Goal: Use online tool/utility: Use online tool/utility

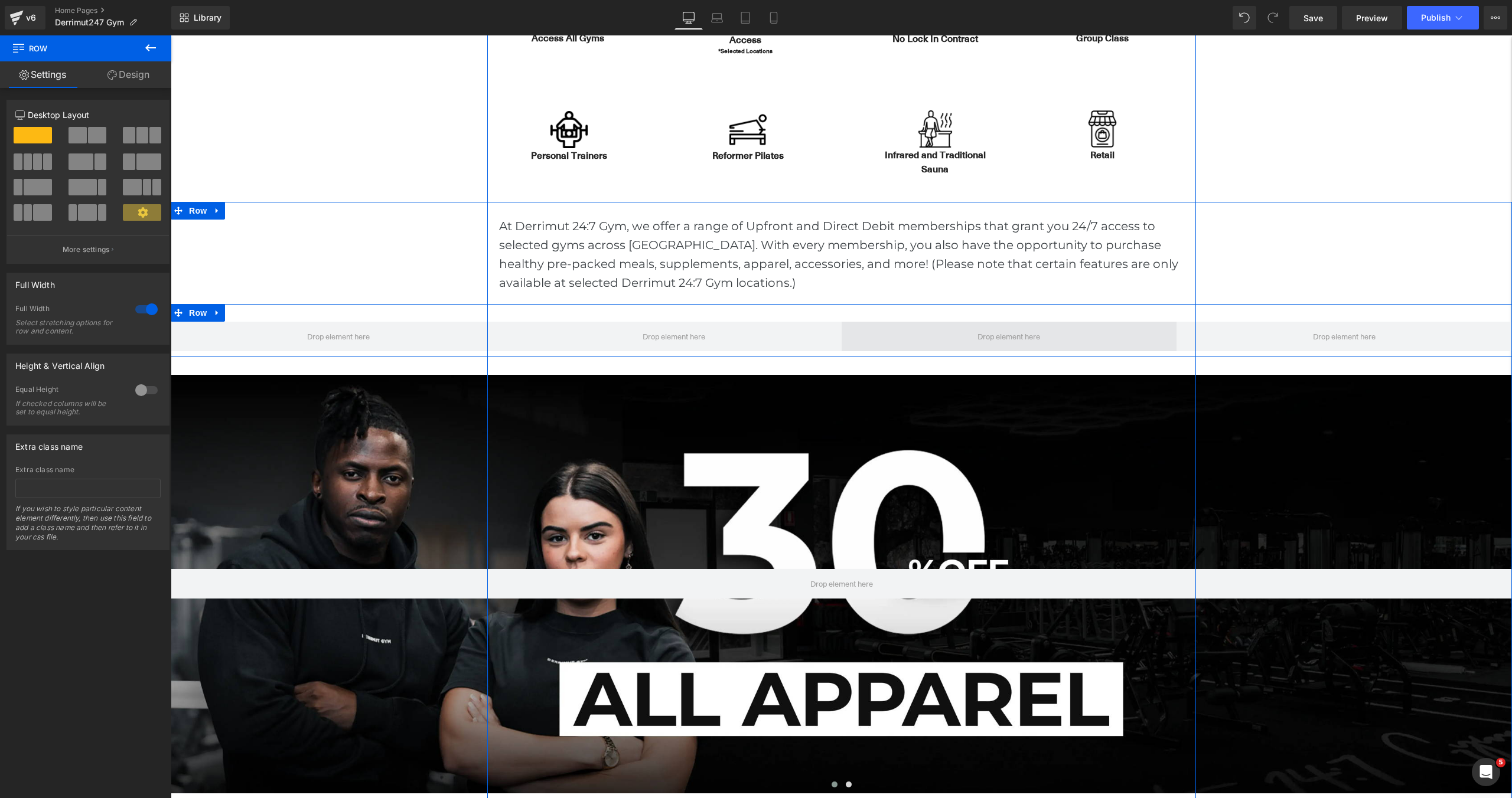
scroll to position [3805, 1342]
click at [328, 339] on span at bounding box center [338, 336] width 71 height 21
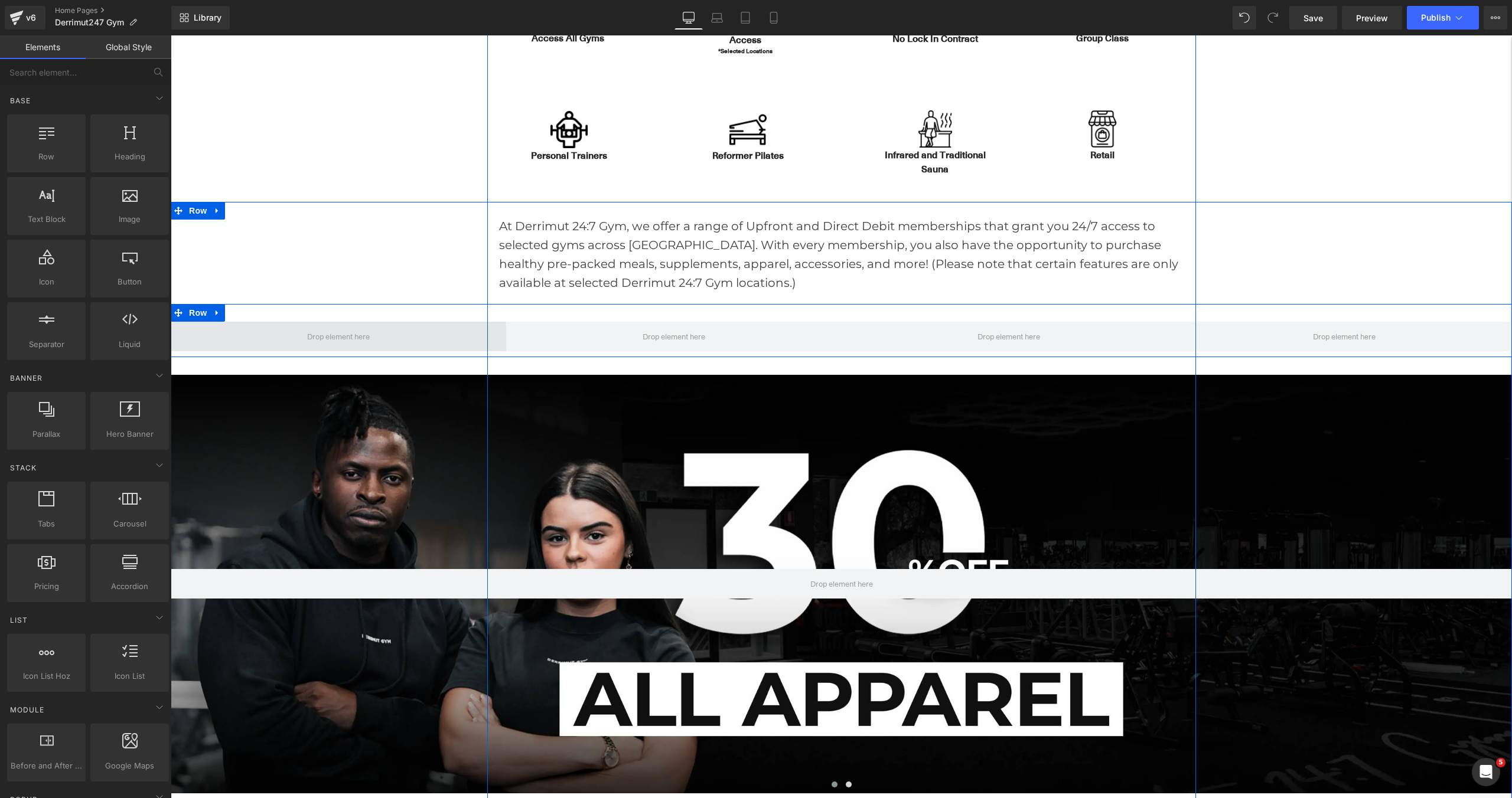
click at [313, 333] on span at bounding box center [338, 336] width 71 height 21
click at [193, 317] on span "Row" at bounding box center [198, 313] width 24 height 18
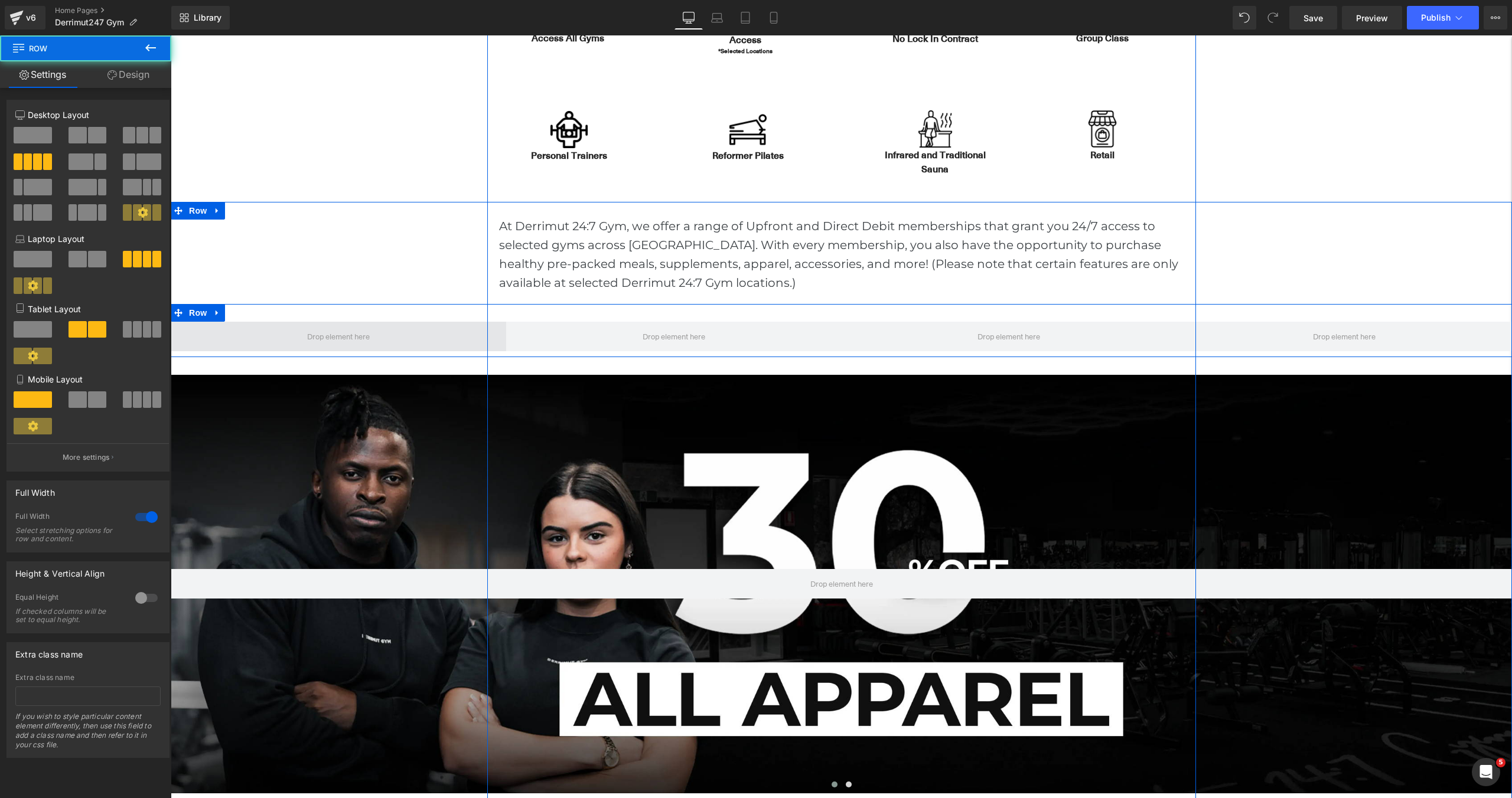
click at [381, 341] on span at bounding box center [338, 336] width 335 height 30
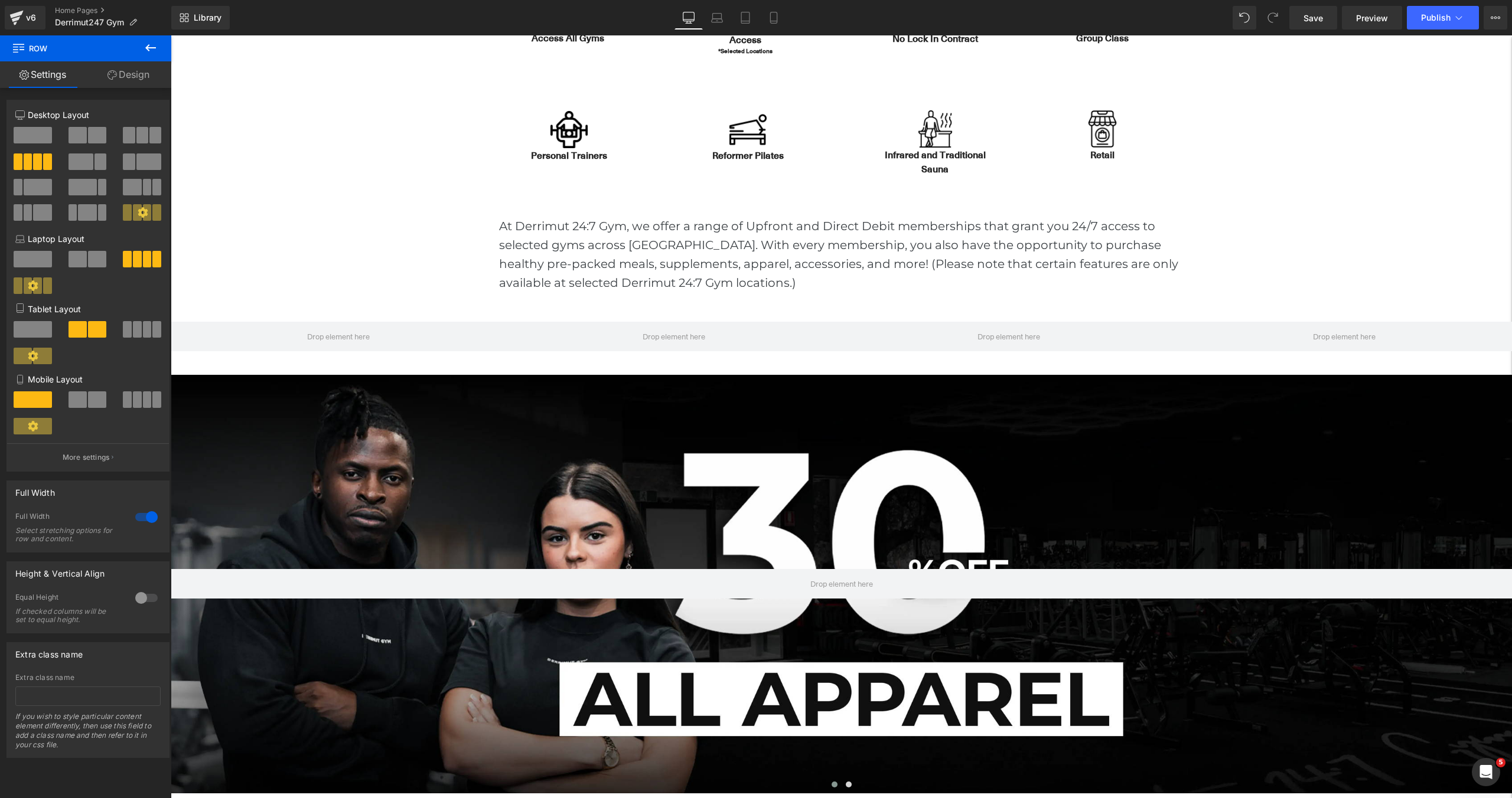
click at [151, 50] on icon at bounding box center [151, 48] width 14 height 14
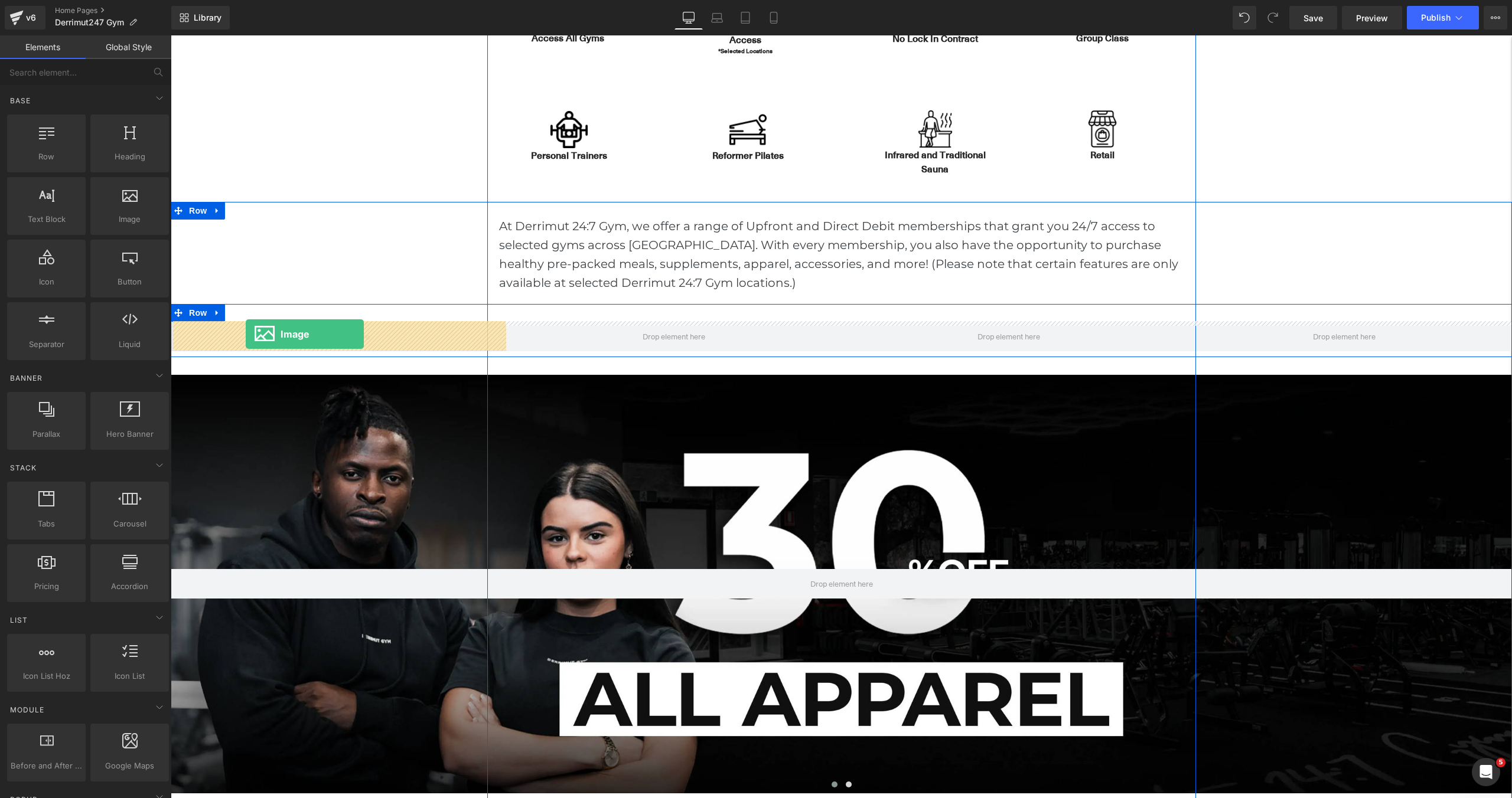
drag, startPoint x: 286, startPoint y: 238, endPoint x: 245, endPoint y: 334, distance: 104.4
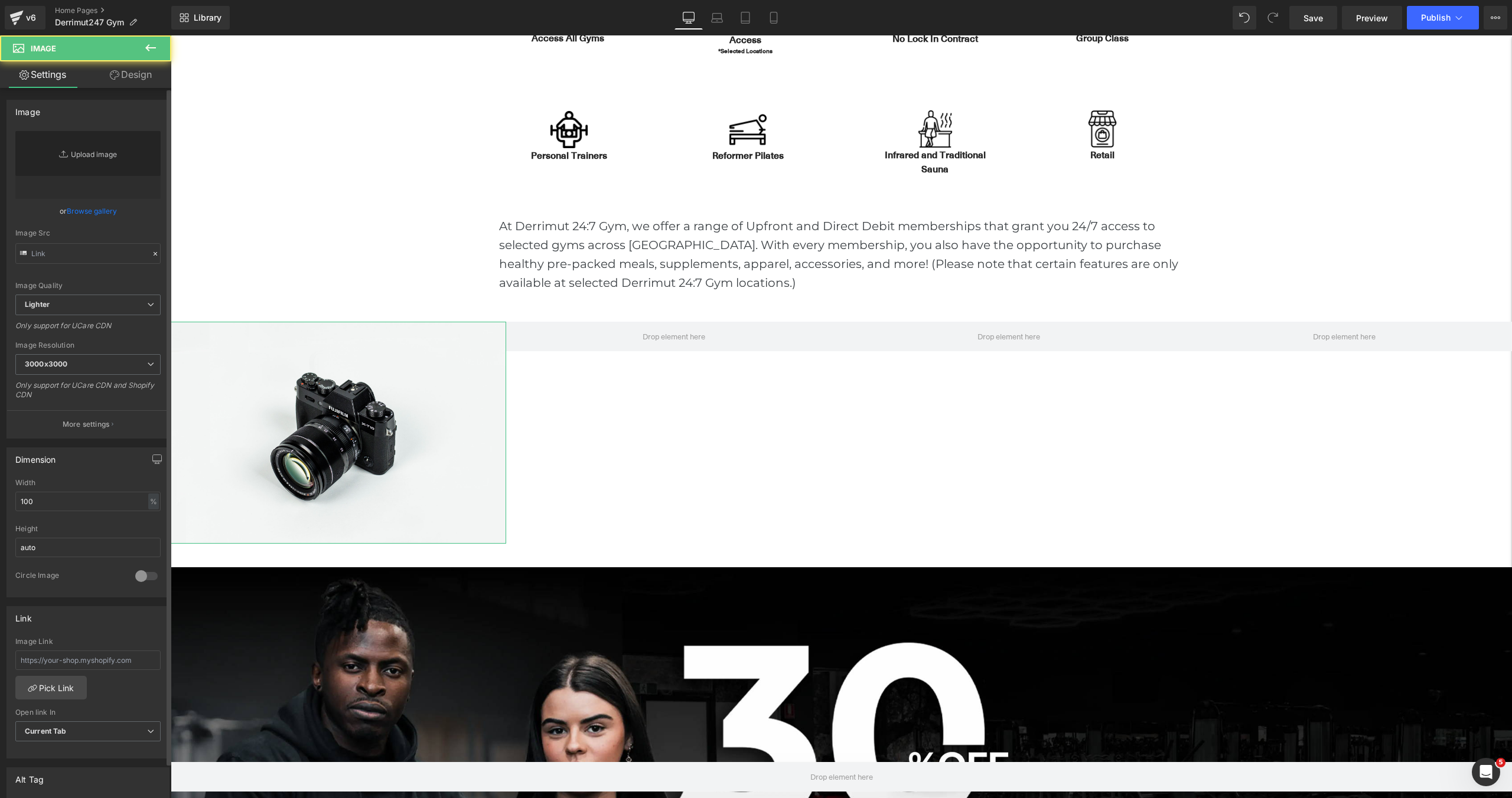
type input "//[DOMAIN_NAME][URL]"
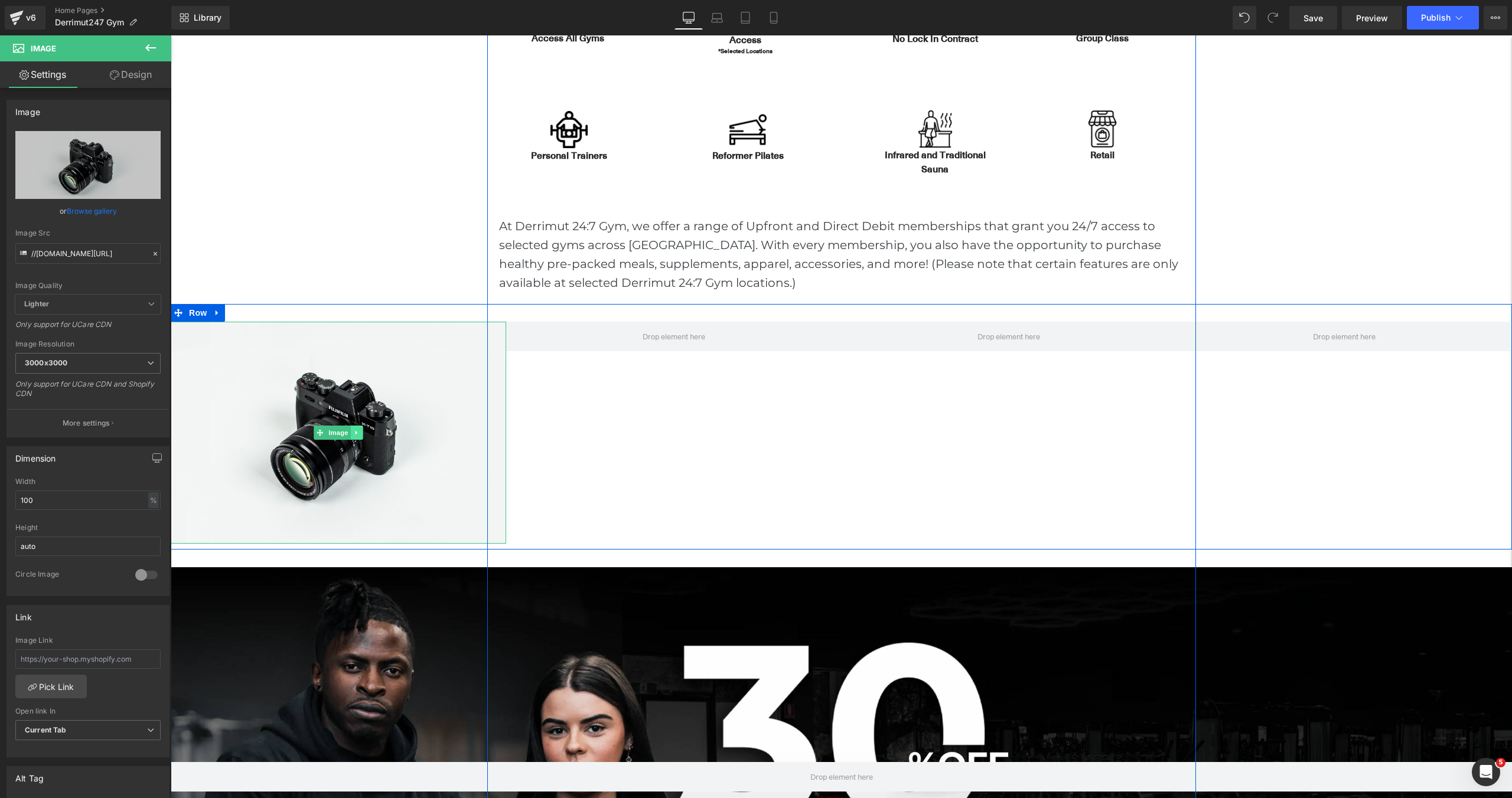
click at [358, 432] on icon at bounding box center [356, 432] width 6 height 7
click at [353, 433] on icon at bounding box center [350, 432] width 6 height 6
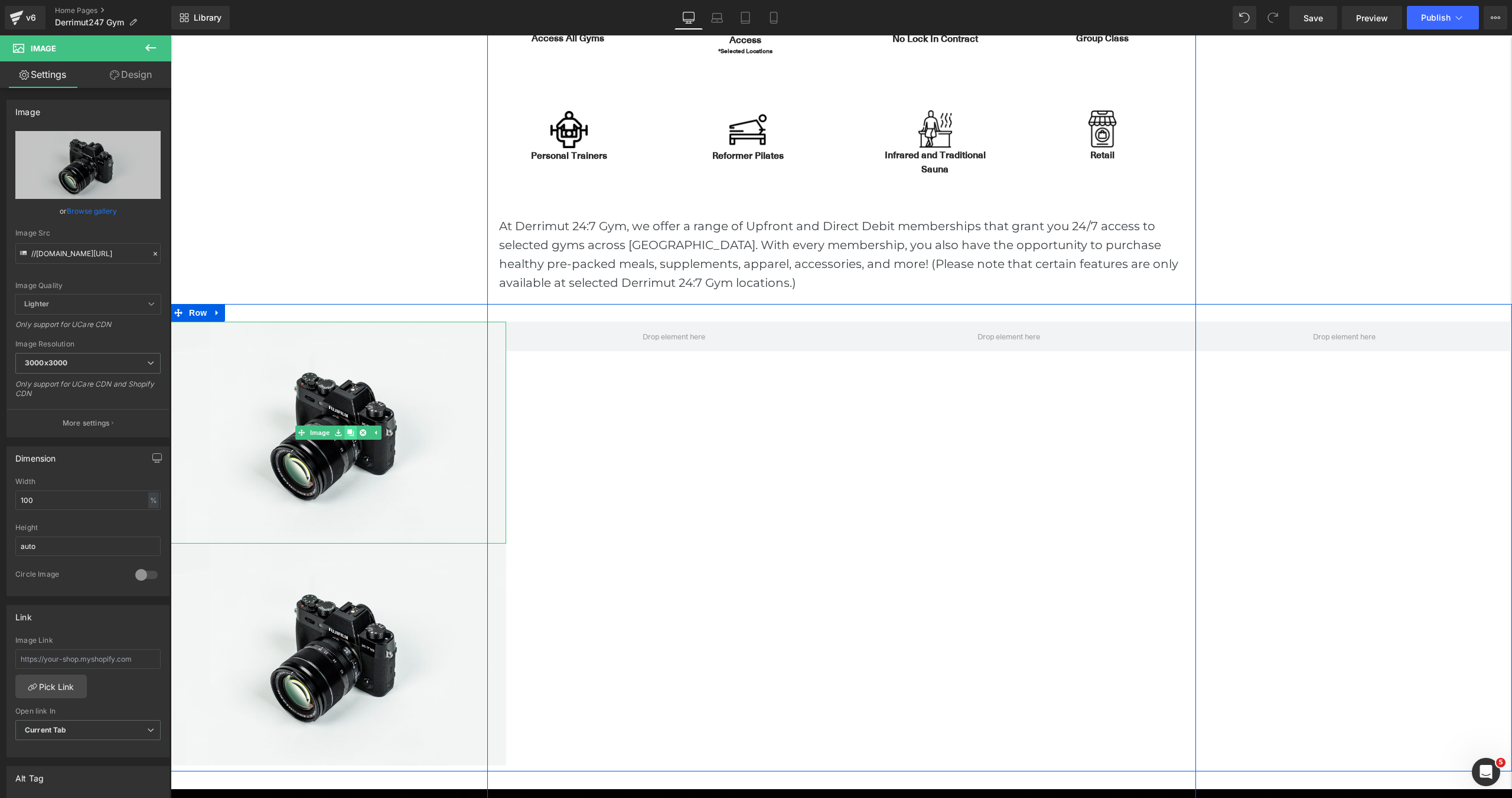
click at [353, 432] on icon at bounding box center [350, 432] width 6 height 6
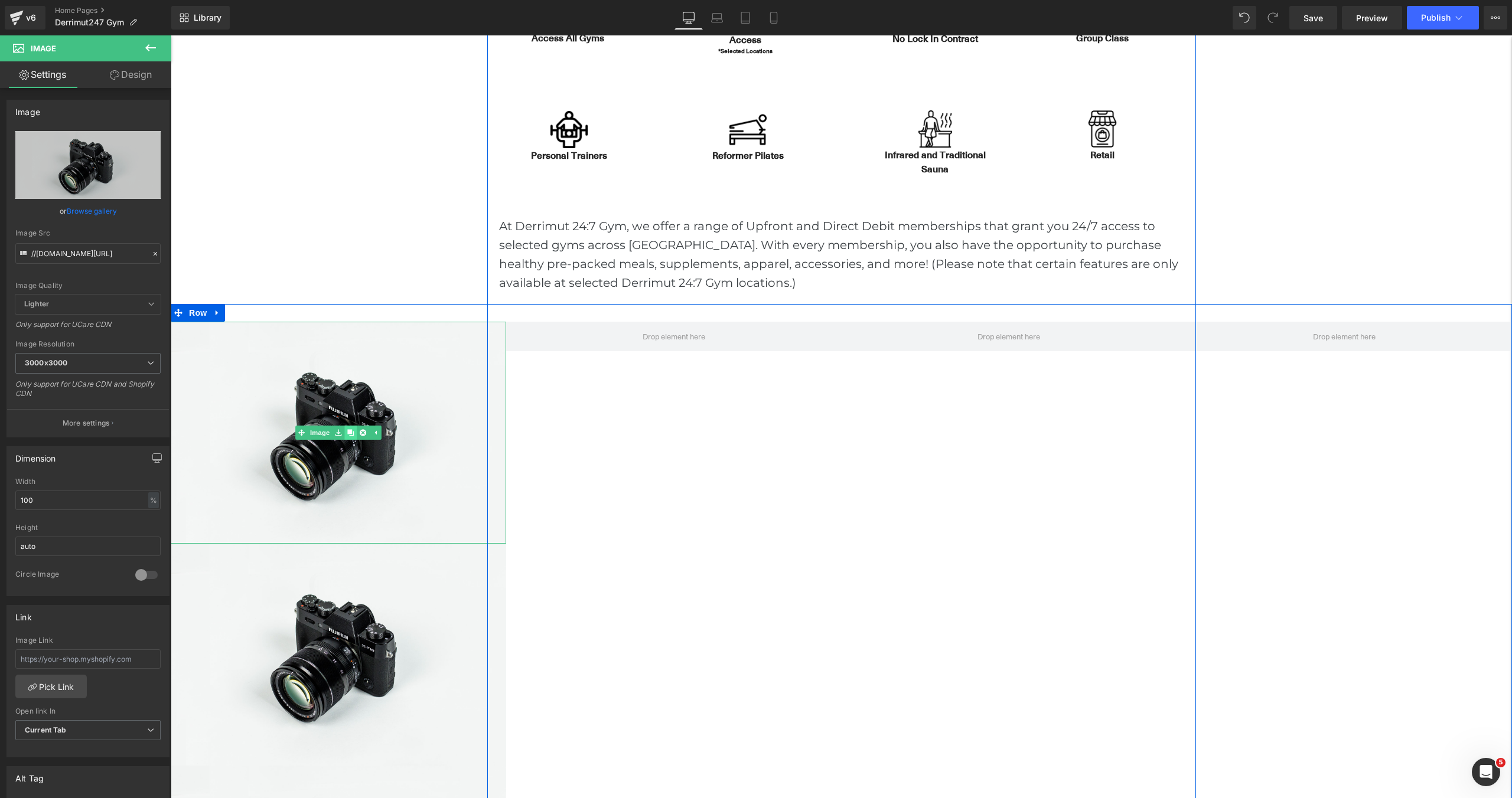
click at [353, 432] on icon at bounding box center [350, 432] width 6 height 6
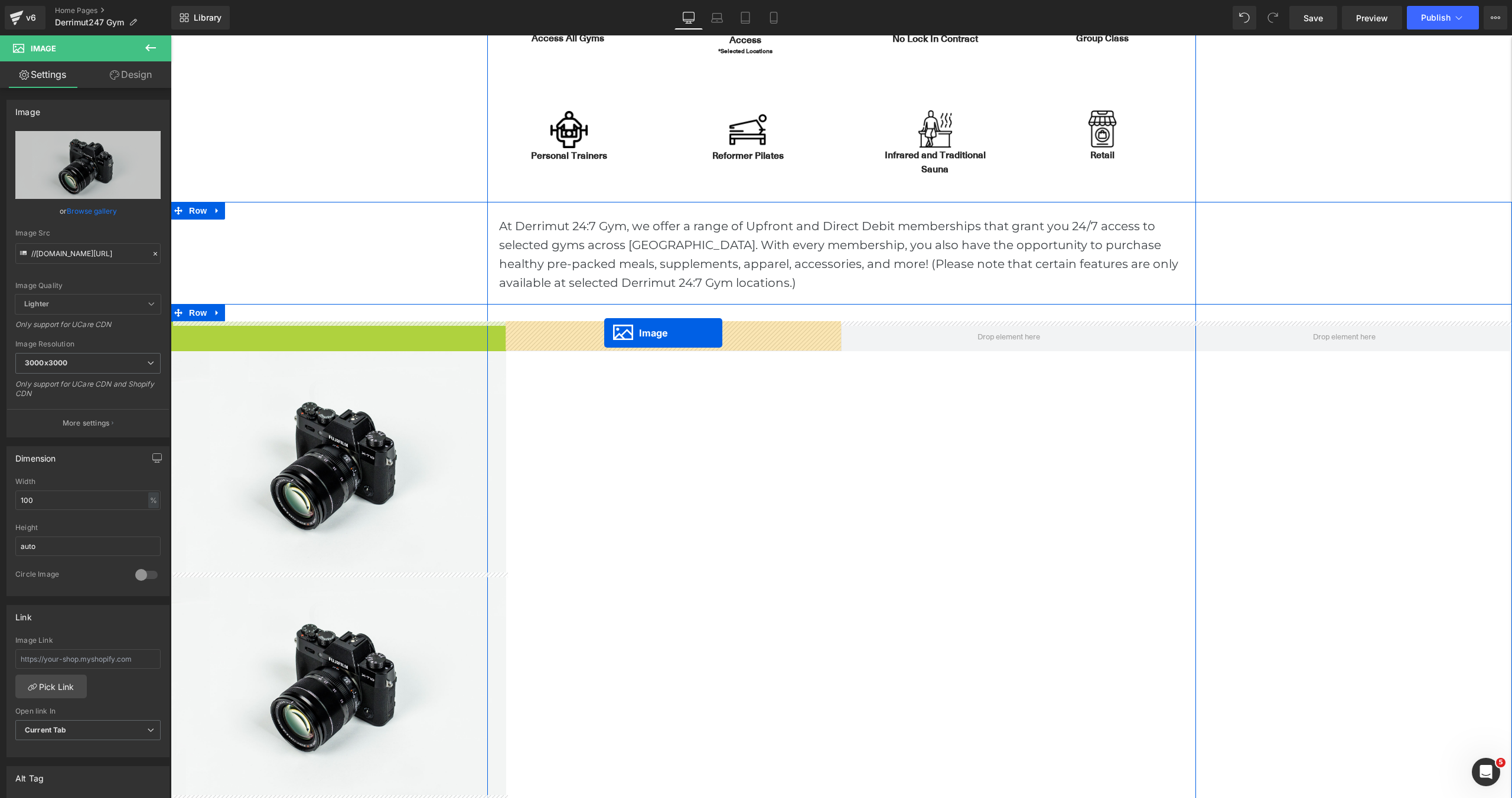
drag, startPoint x: 304, startPoint y: 432, endPoint x: 604, endPoint y: 333, distance: 315.9
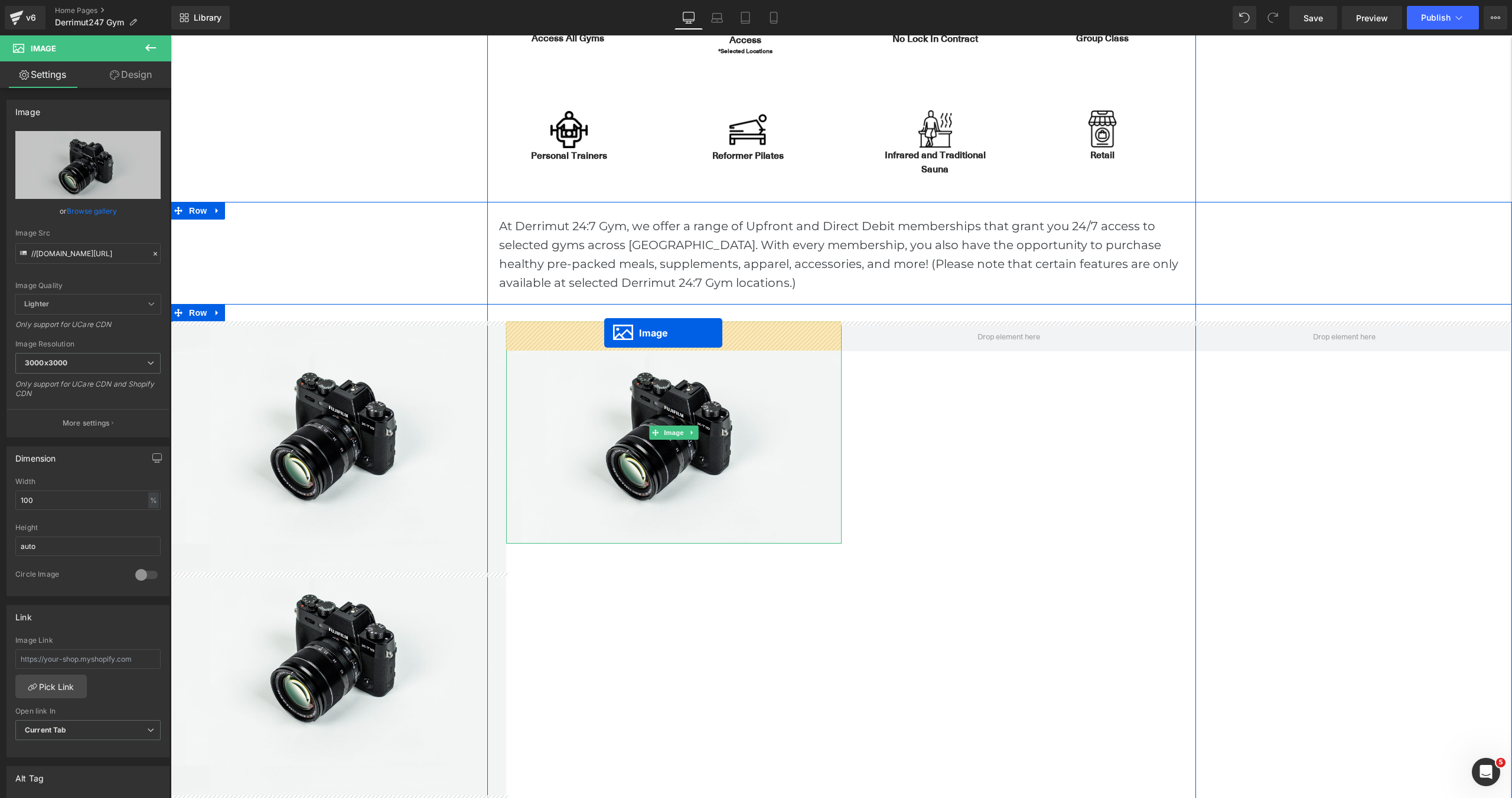
scroll to position [4442, 1342]
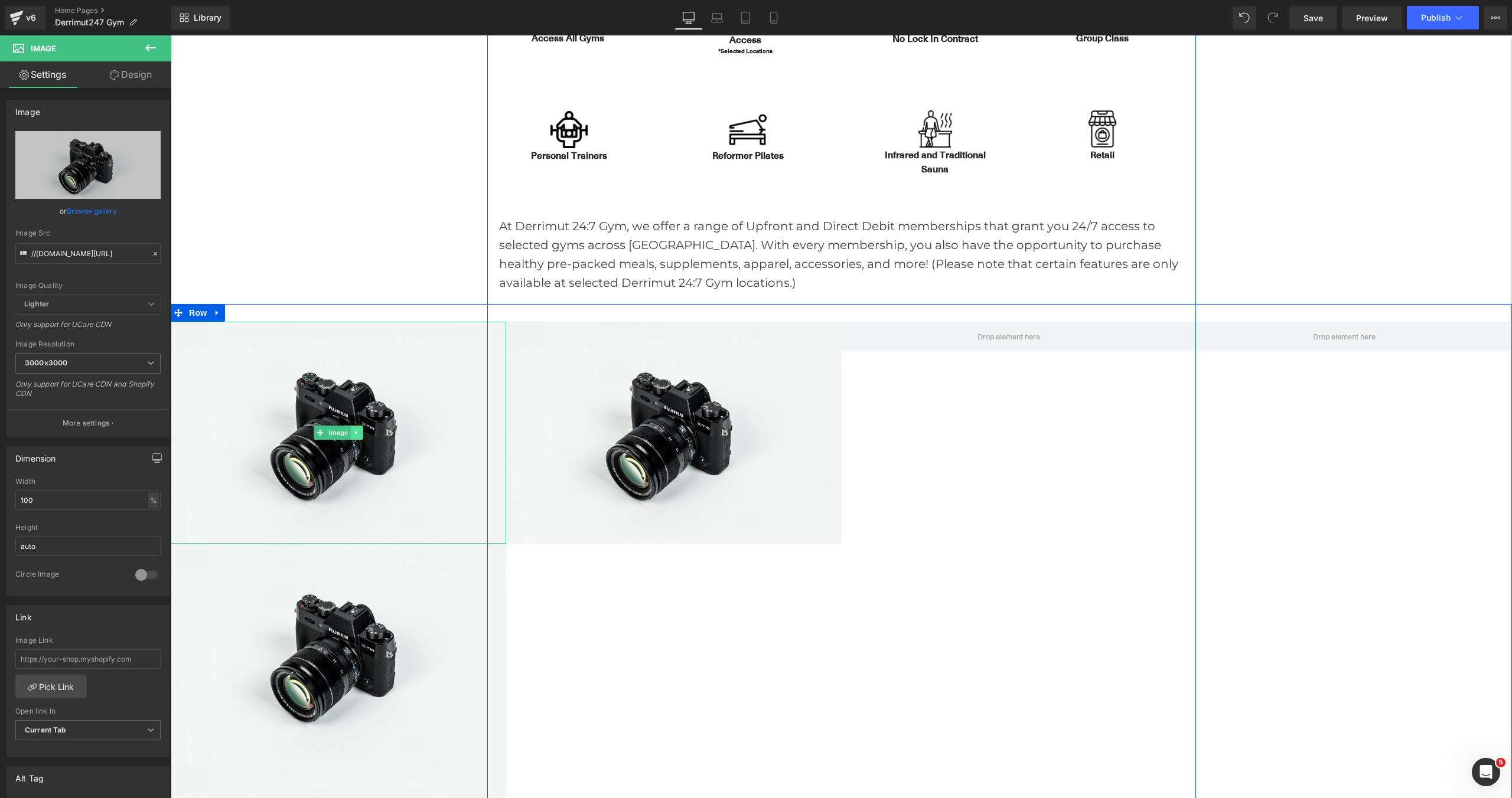
click at [358, 431] on icon at bounding box center [356, 432] width 6 height 7
click at [358, 431] on link at bounding box center [363, 432] width 12 height 14
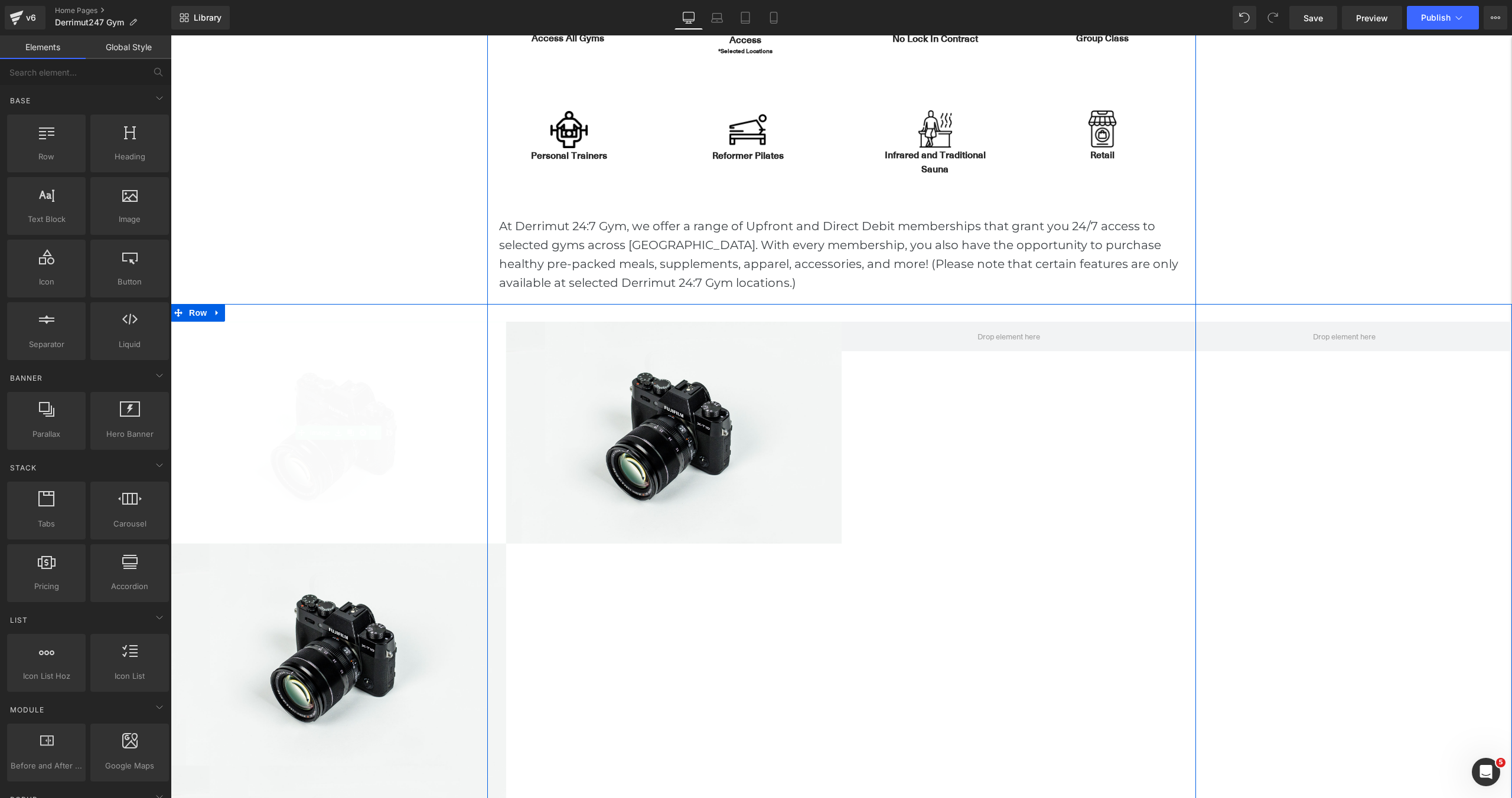
scroll to position [6, 6]
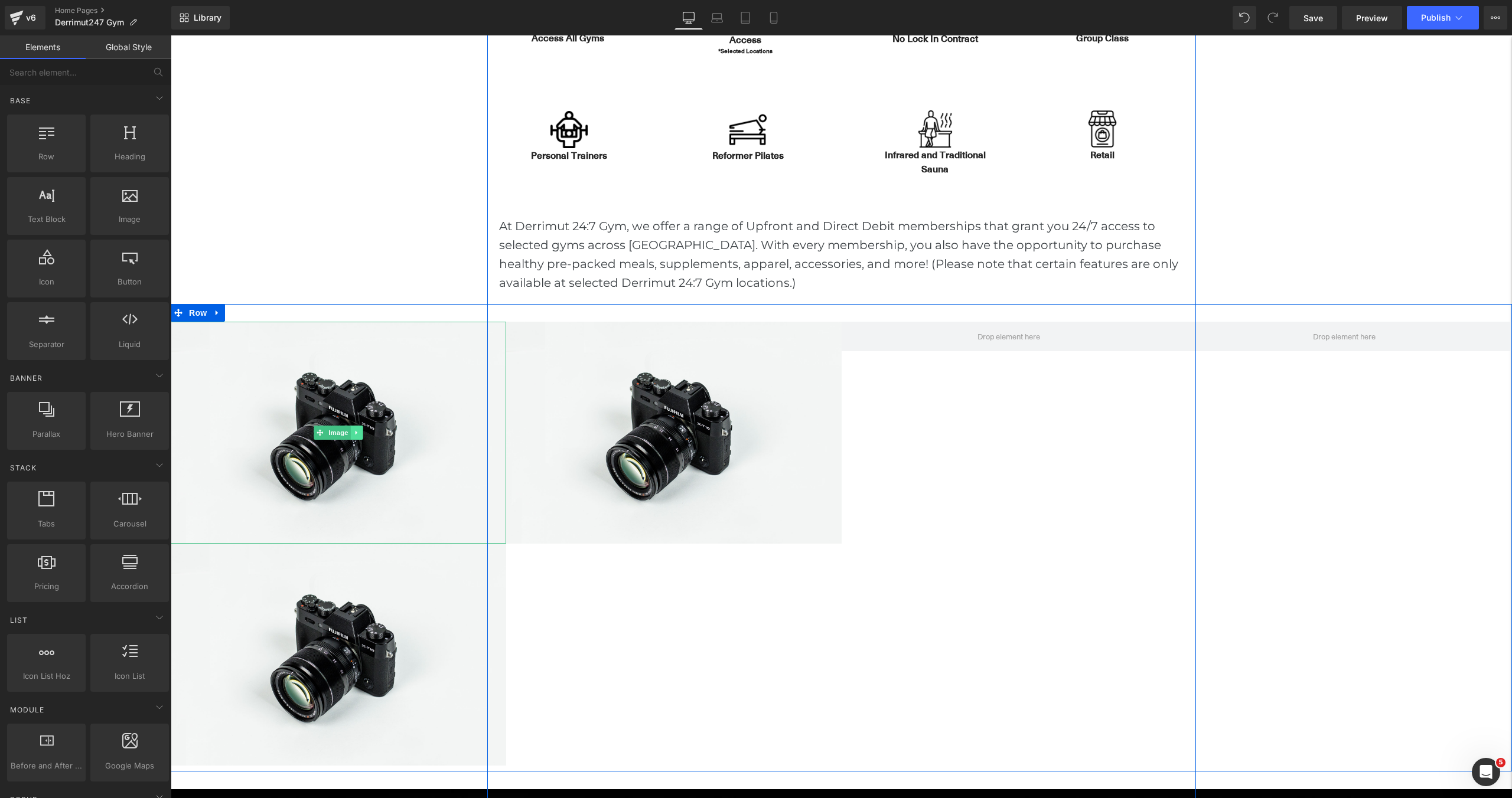
click at [358, 431] on icon at bounding box center [356, 432] width 6 height 7
click at [358, 431] on link at bounding box center [363, 432] width 12 height 14
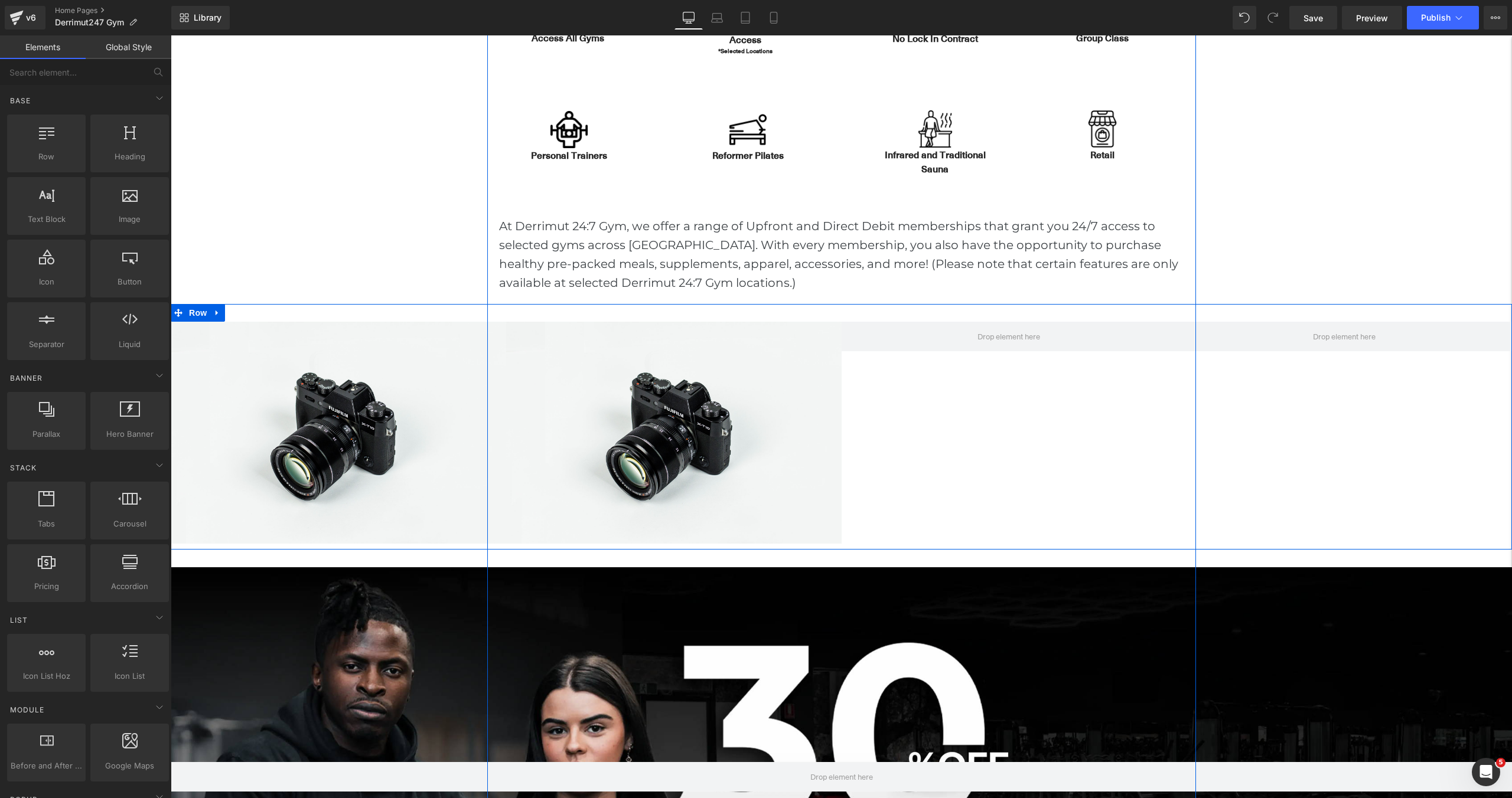
scroll to position [3998, 1342]
click at [687, 433] on link at bounding box center [692, 432] width 12 height 14
click at [688, 434] on icon at bounding box center [686, 432] width 6 height 7
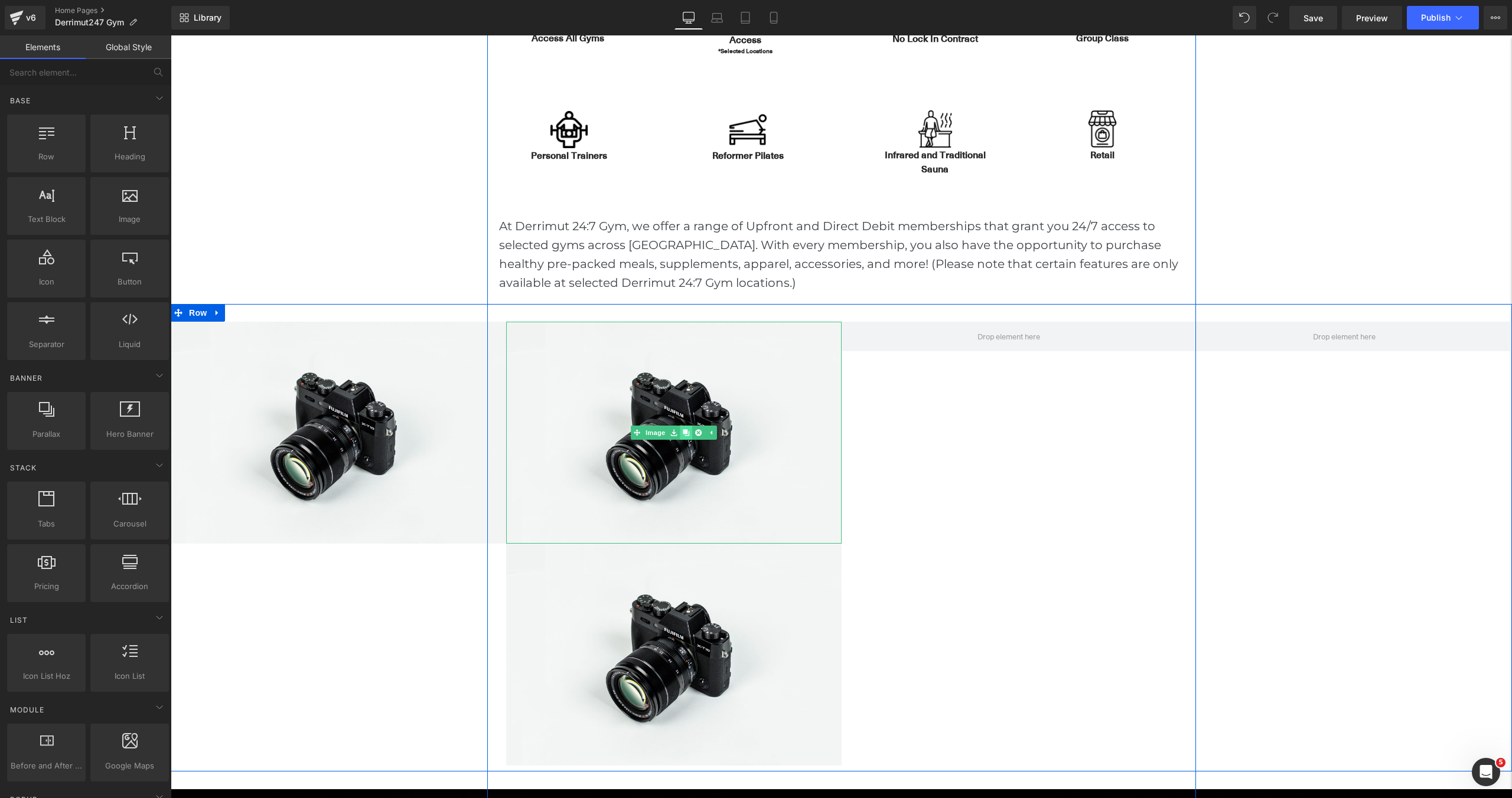
scroll to position [4220, 1342]
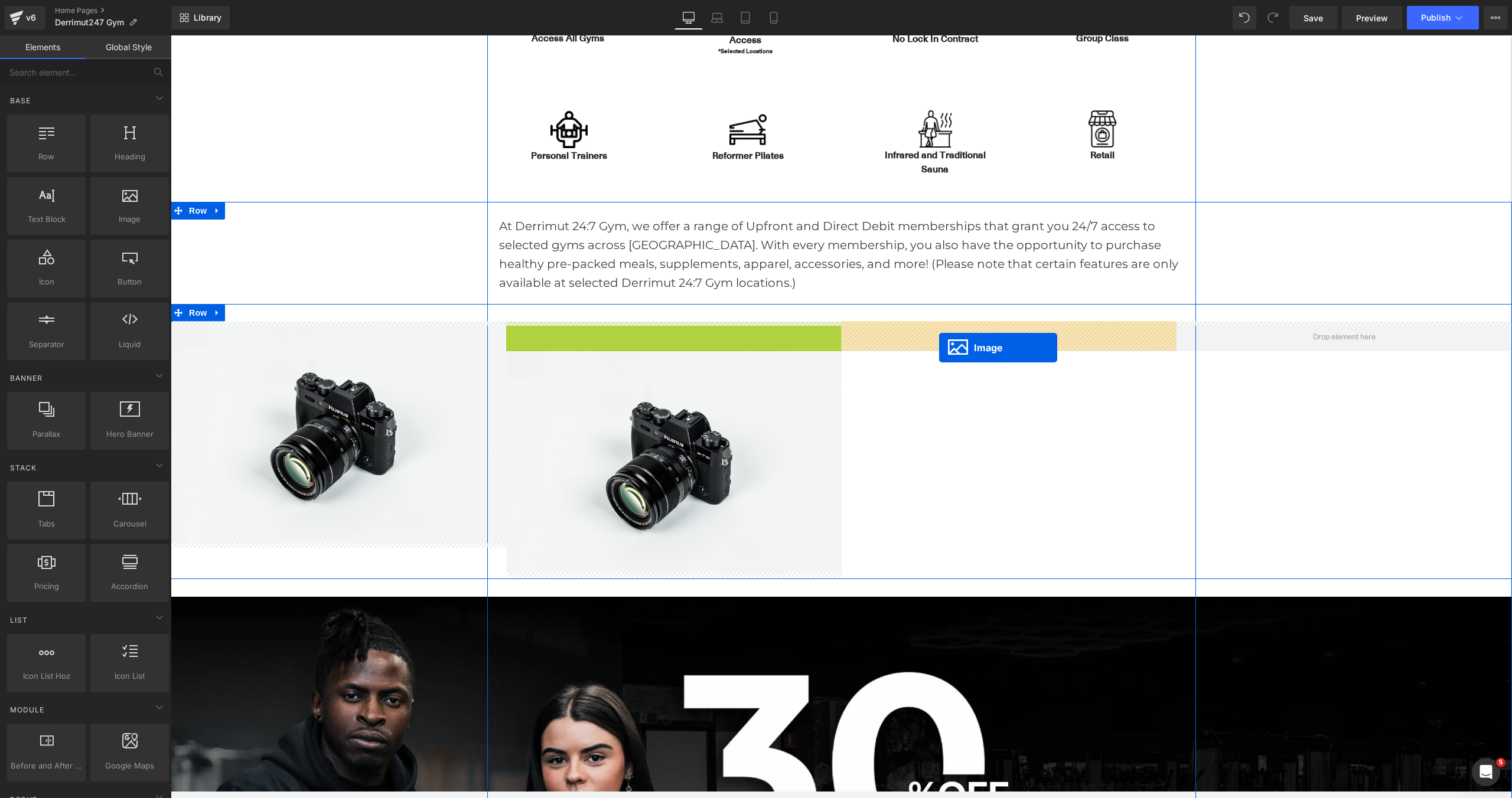
drag, startPoint x: 638, startPoint y: 433, endPoint x: 940, endPoint y: 348, distance: 313.7
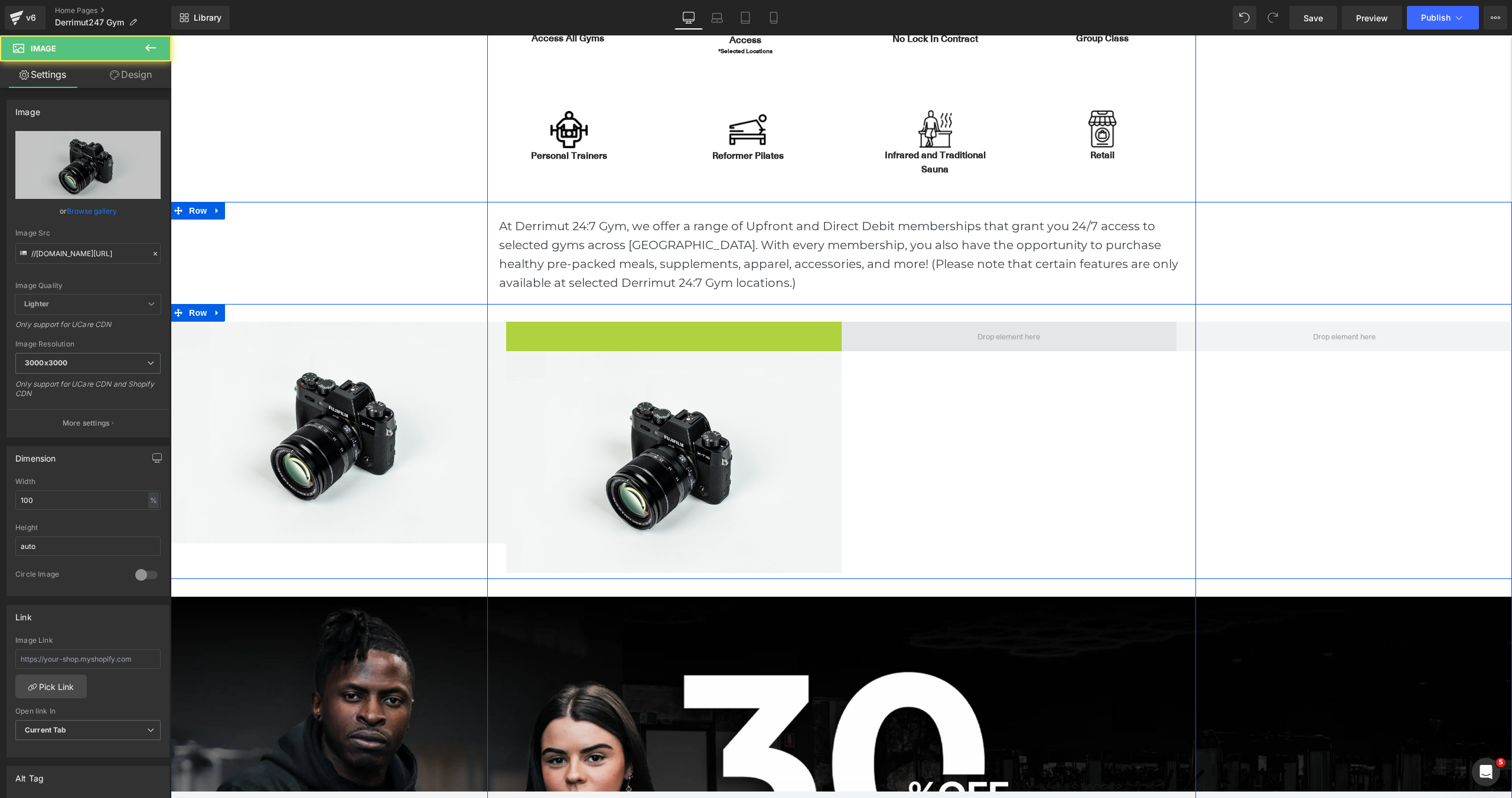
scroll to position [3998, 1342]
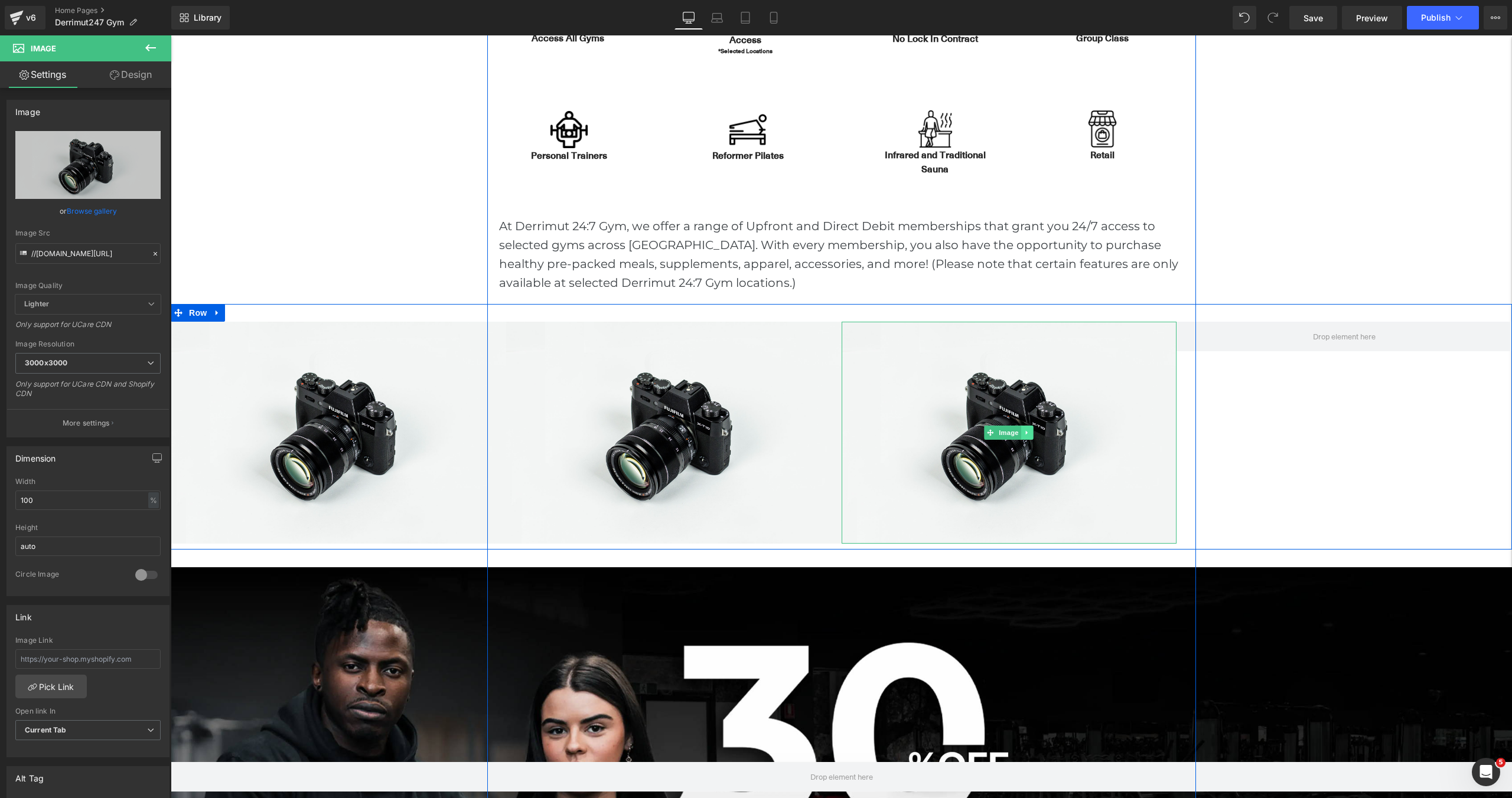
click at [1025, 434] on icon at bounding box center [1027, 432] width 6 height 7
click at [1024, 434] on icon at bounding box center [1022, 432] width 6 height 6
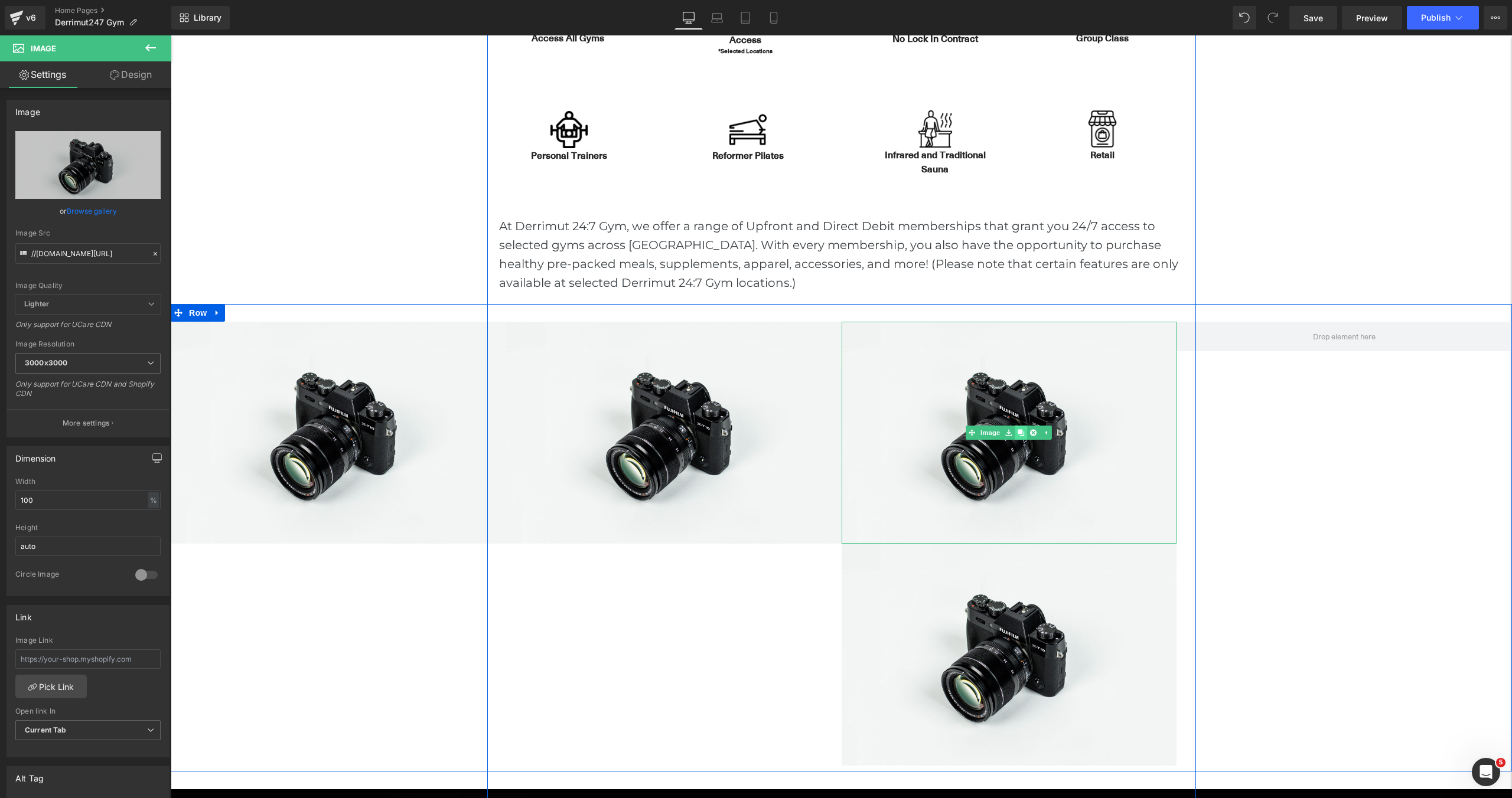
scroll to position [4220, 1342]
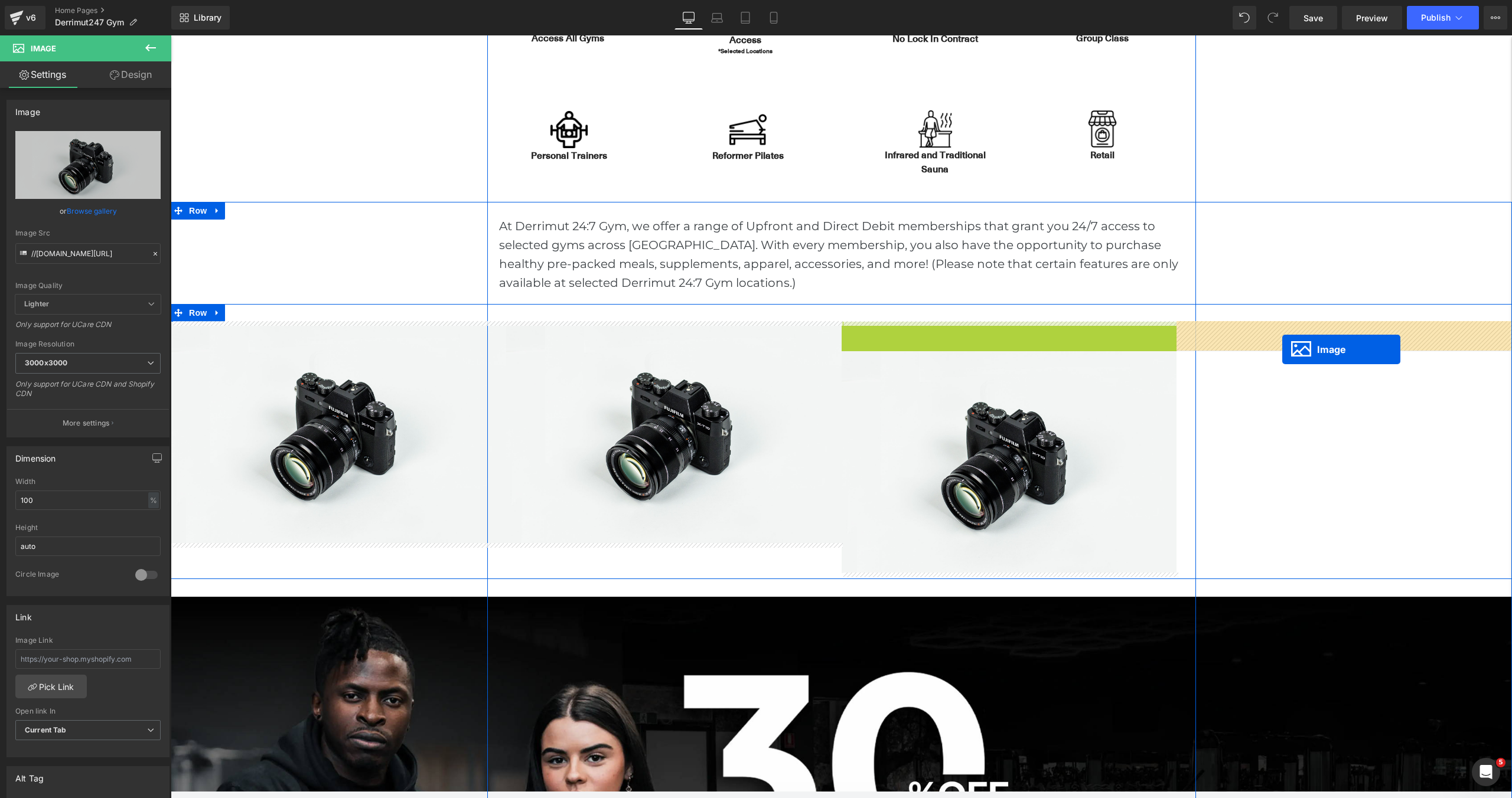
drag, startPoint x: 971, startPoint y: 431, endPoint x: 1289, endPoint y: 344, distance: 329.7
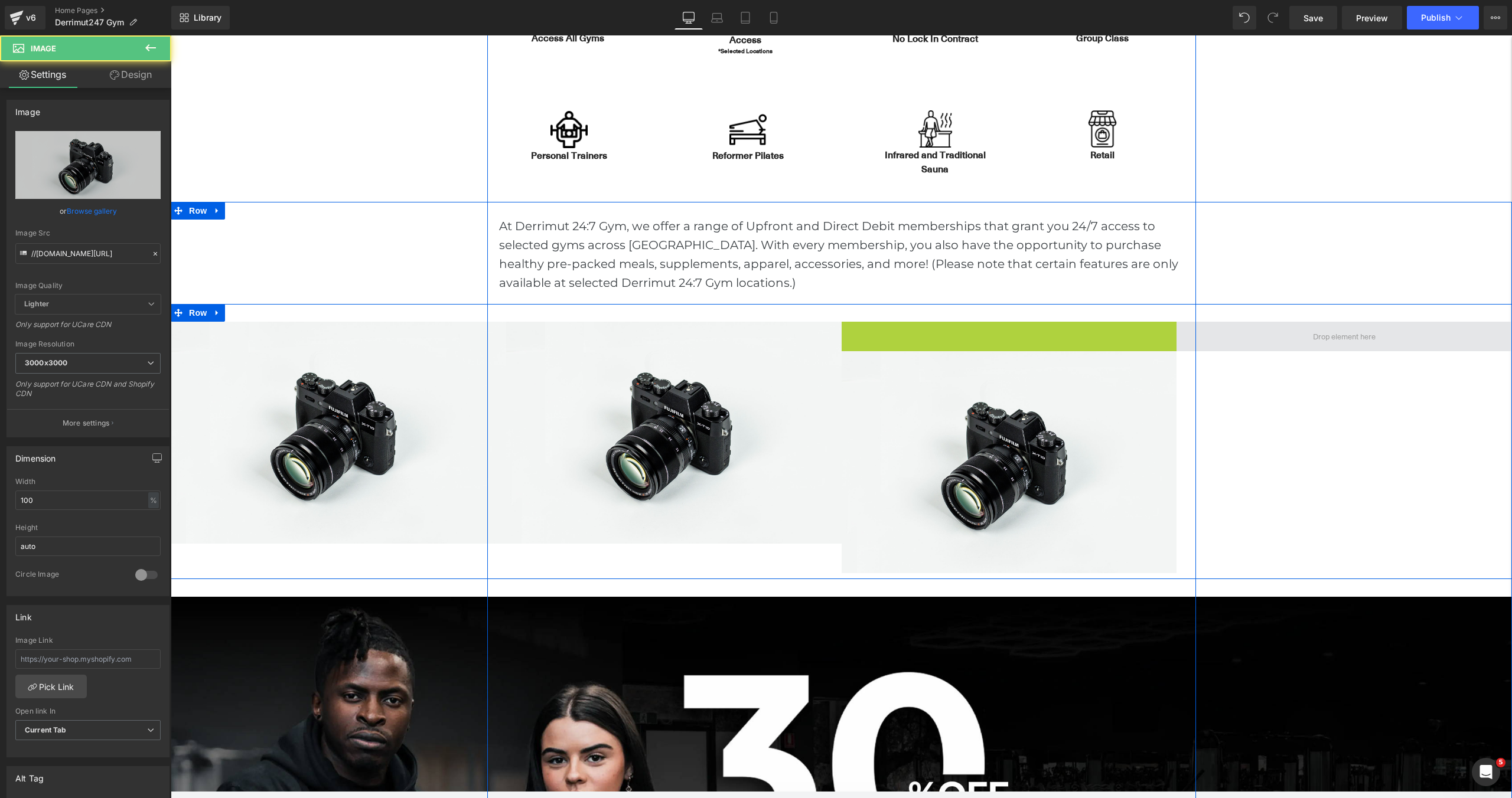
scroll to position [3998, 1342]
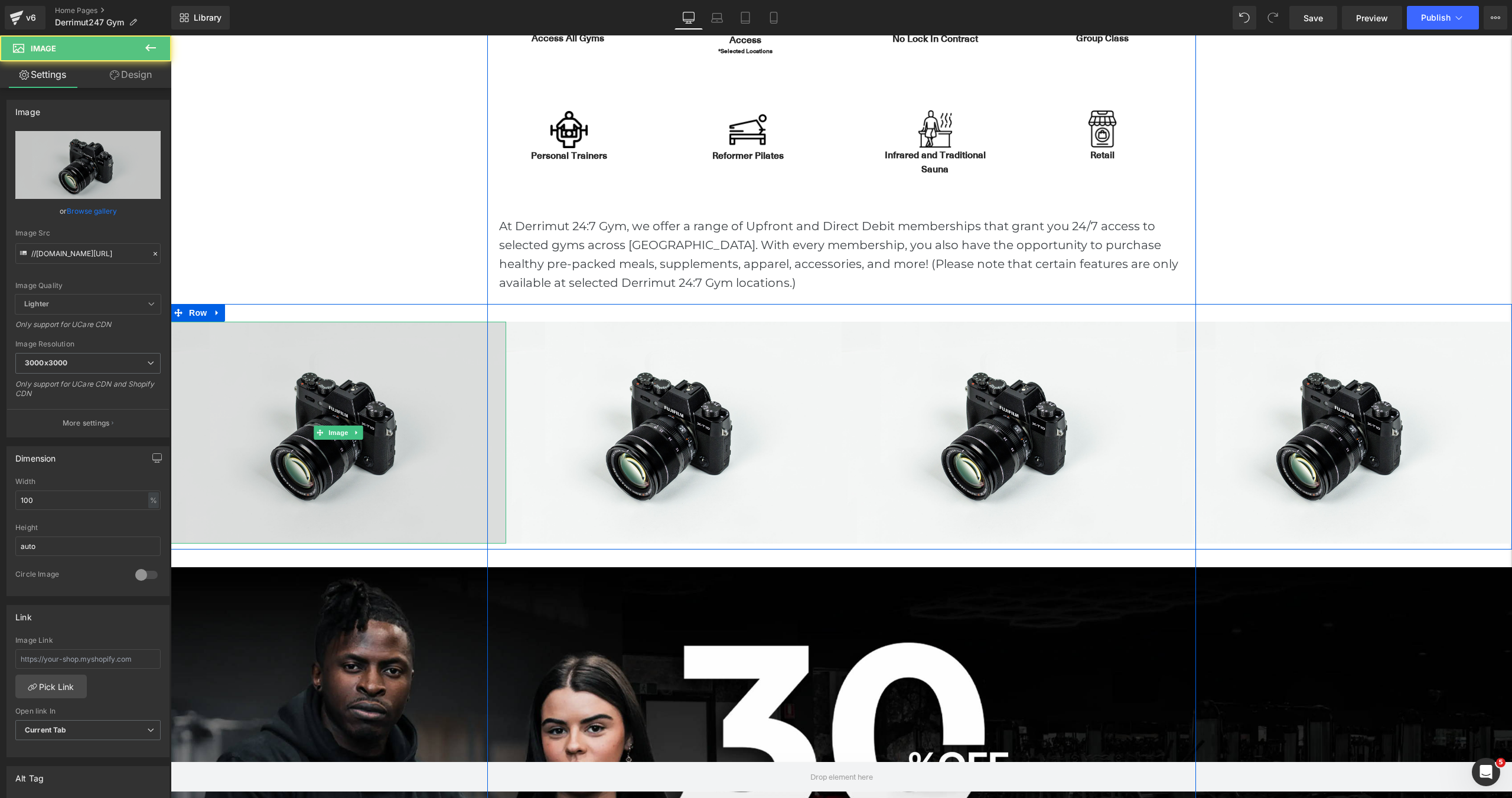
click at [436, 488] on img at bounding box center [338, 432] width 335 height 222
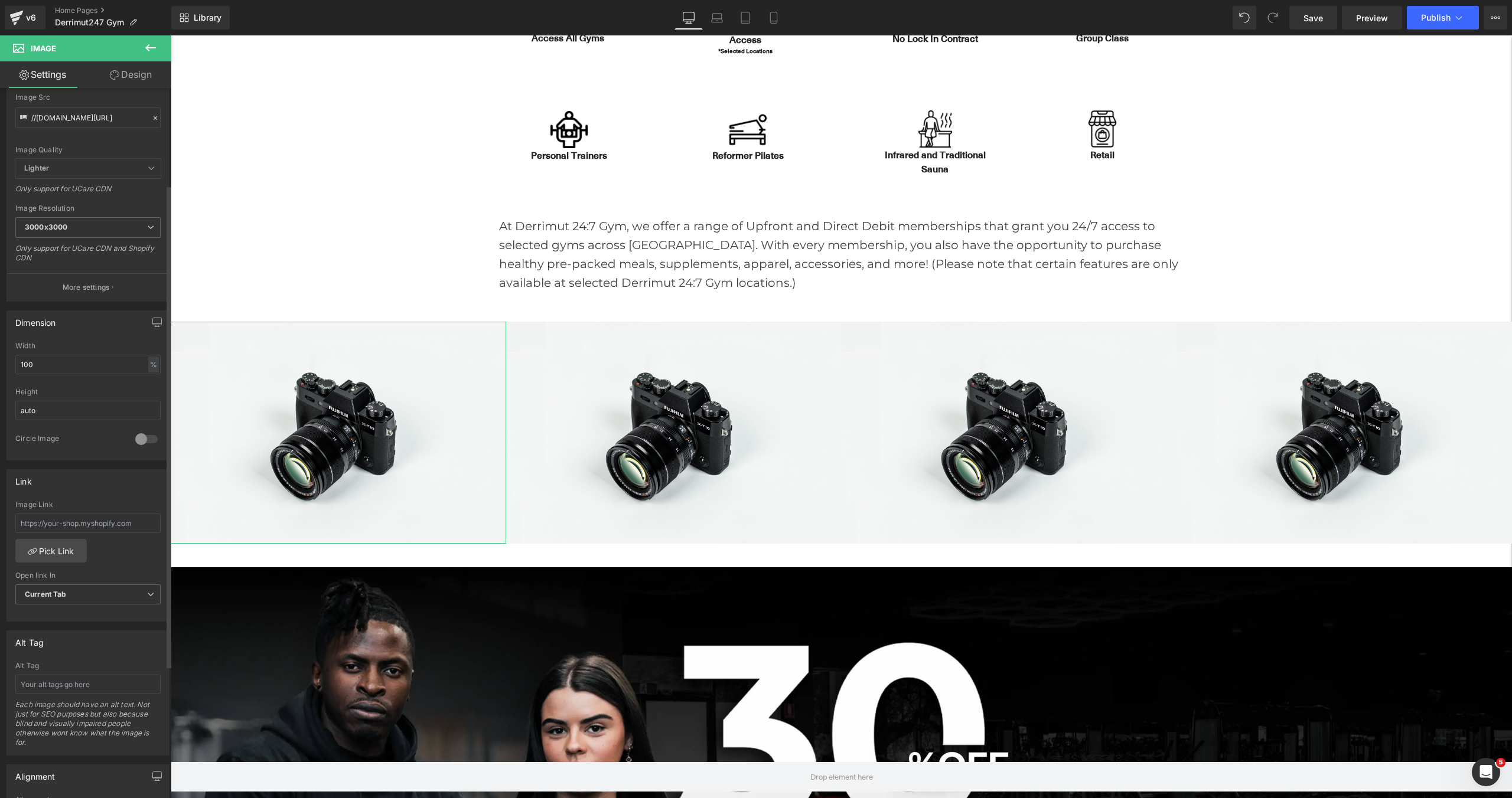
scroll to position [146, 0]
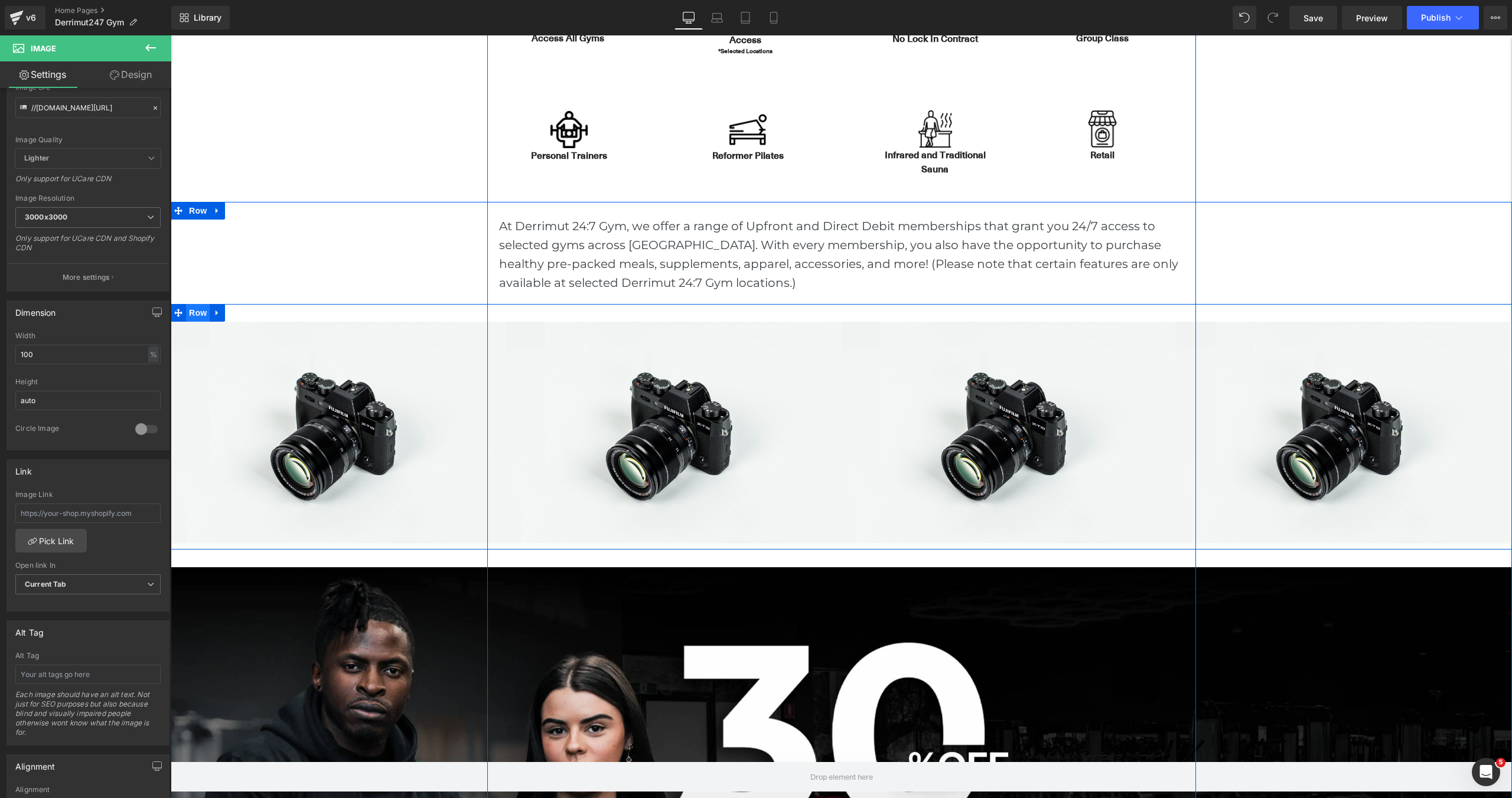
click at [200, 316] on span "Row" at bounding box center [198, 313] width 24 height 18
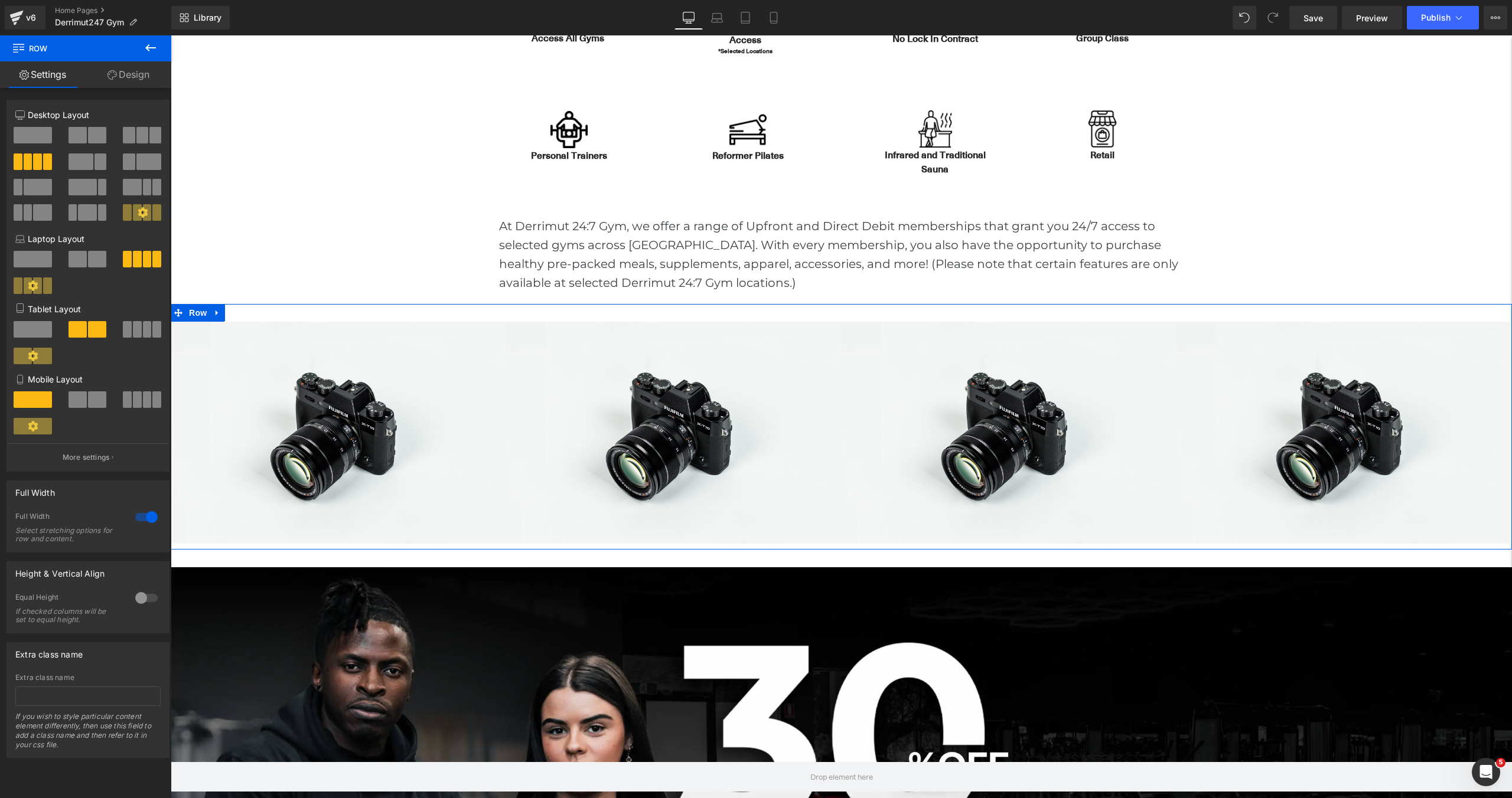
click at [135, 602] on div at bounding box center [146, 598] width 29 height 19
click at [142, 600] on div at bounding box center [146, 598] width 29 height 19
click at [139, 217] on icon at bounding box center [143, 212] width 10 height 10
click at [138, 214] on icon at bounding box center [143, 212] width 11 height 11
click at [128, 79] on link "Design" at bounding box center [128, 74] width 86 height 27
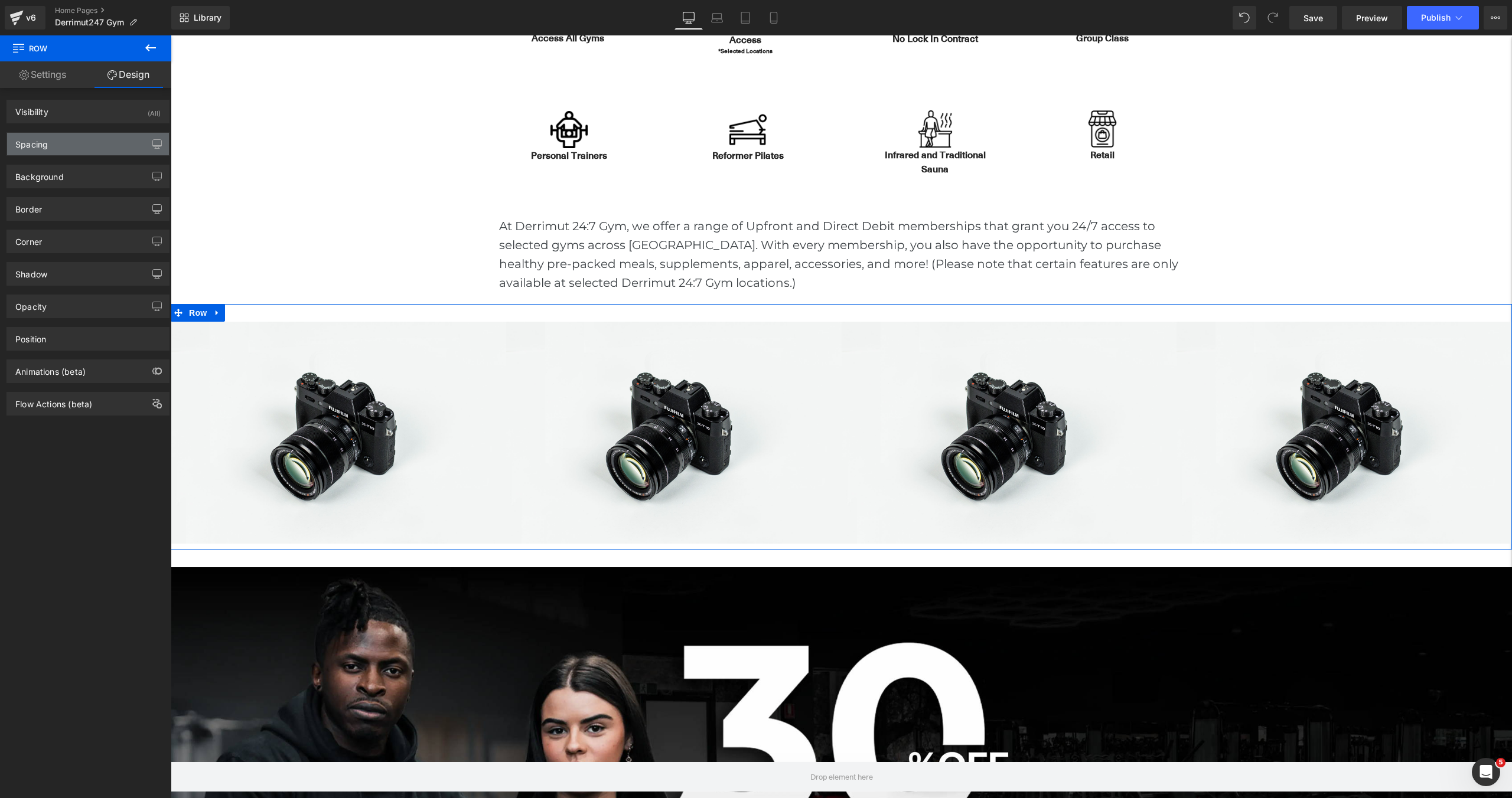
click at [71, 144] on div "Spacing" at bounding box center [87, 144] width 162 height 22
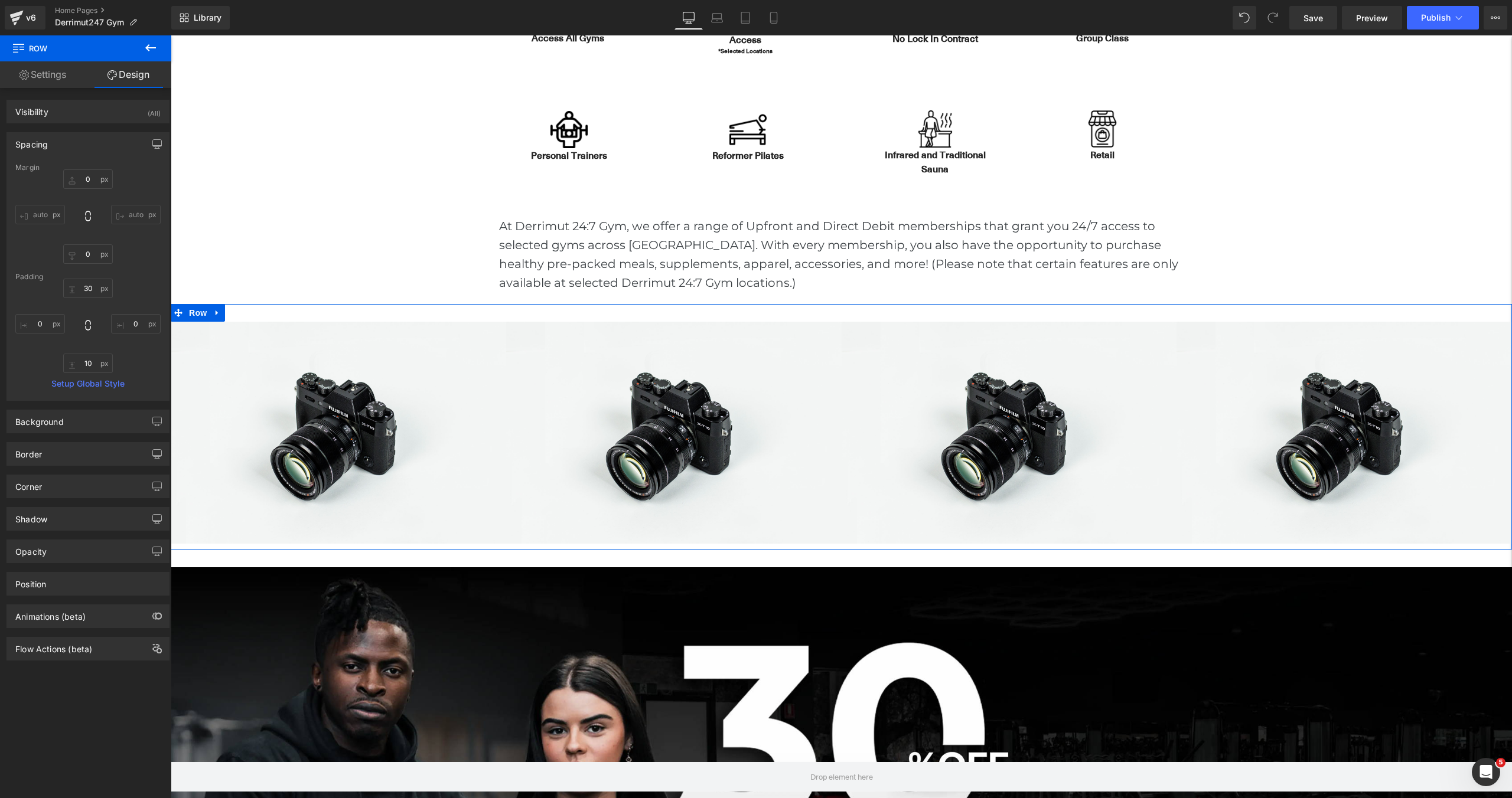
click at [71, 144] on div "Spacing" at bounding box center [87, 144] width 162 height 22
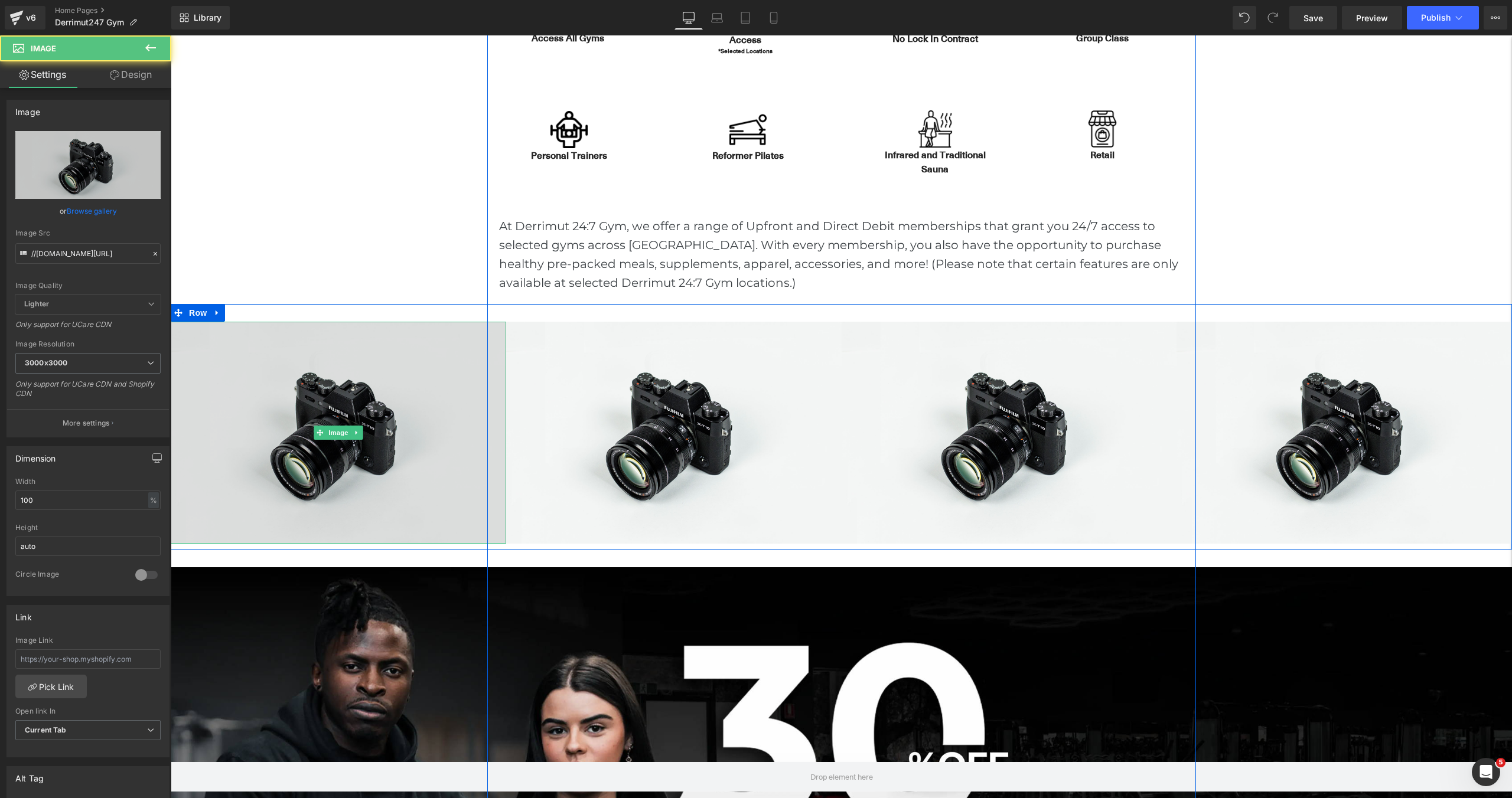
click at [385, 463] on img at bounding box center [338, 432] width 335 height 222
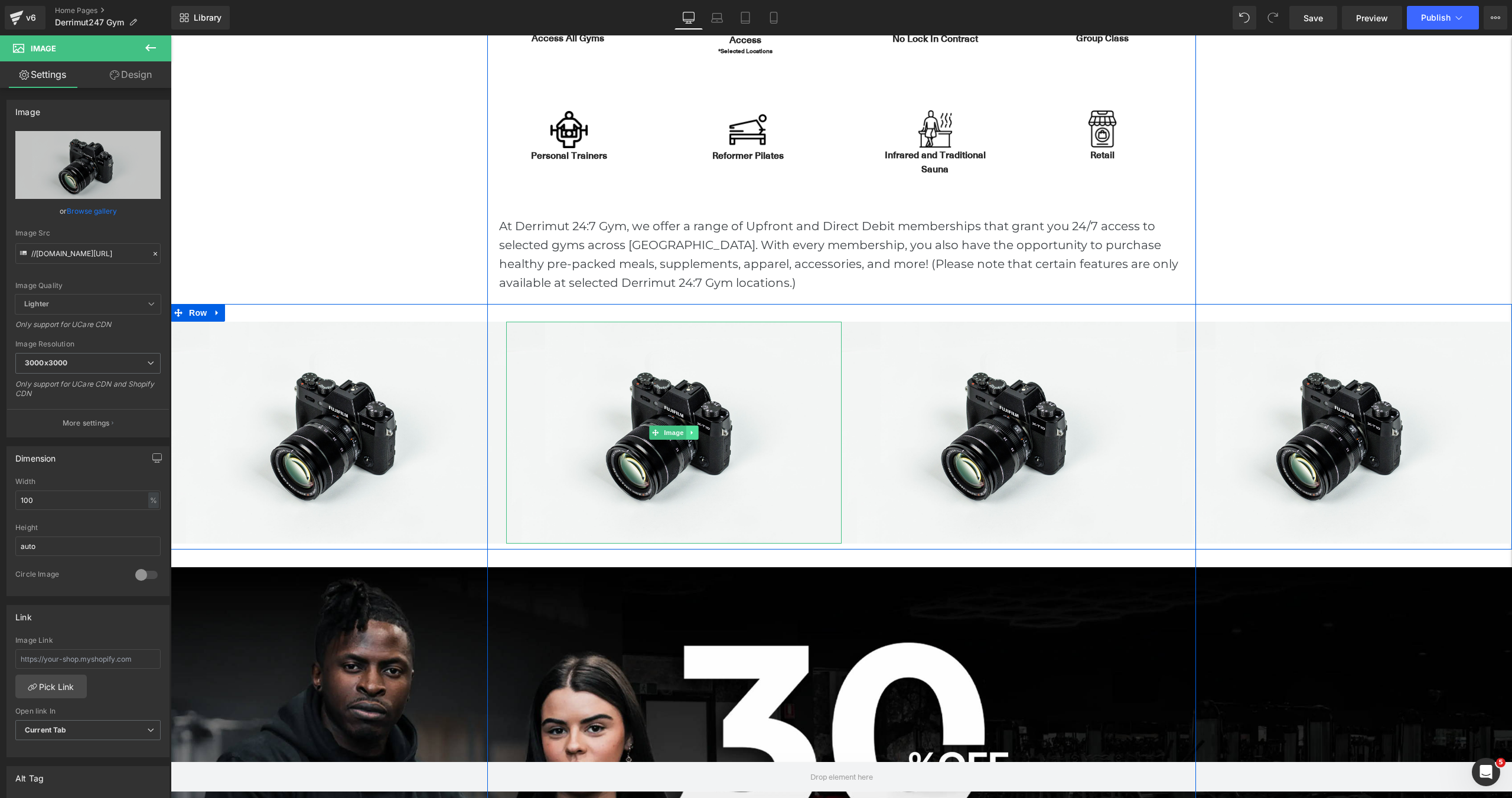
click at [694, 432] on icon at bounding box center [692, 432] width 6 height 7
click at [700, 434] on icon at bounding box center [698, 432] width 6 height 6
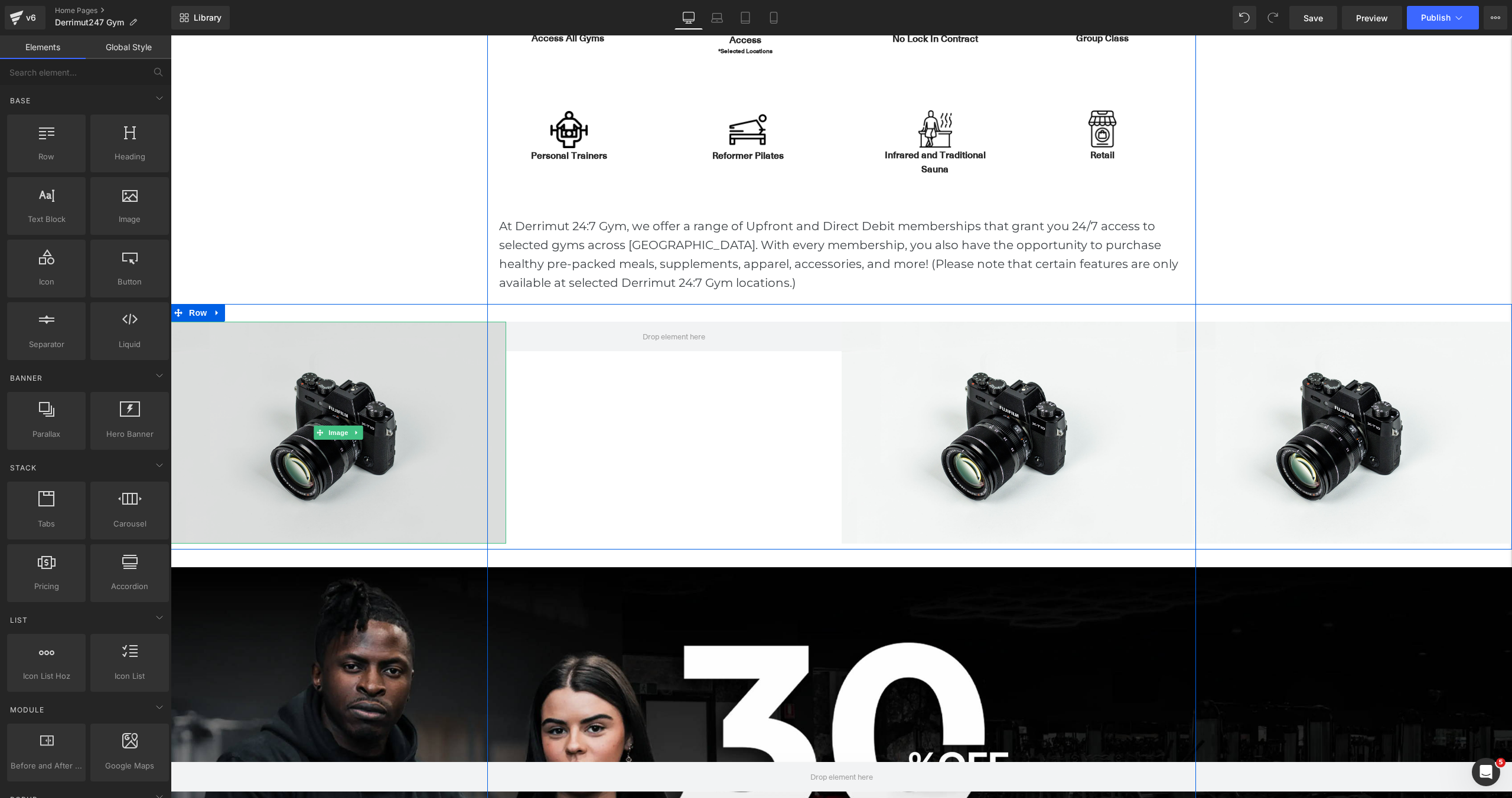
click at [463, 428] on img at bounding box center [338, 432] width 335 height 222
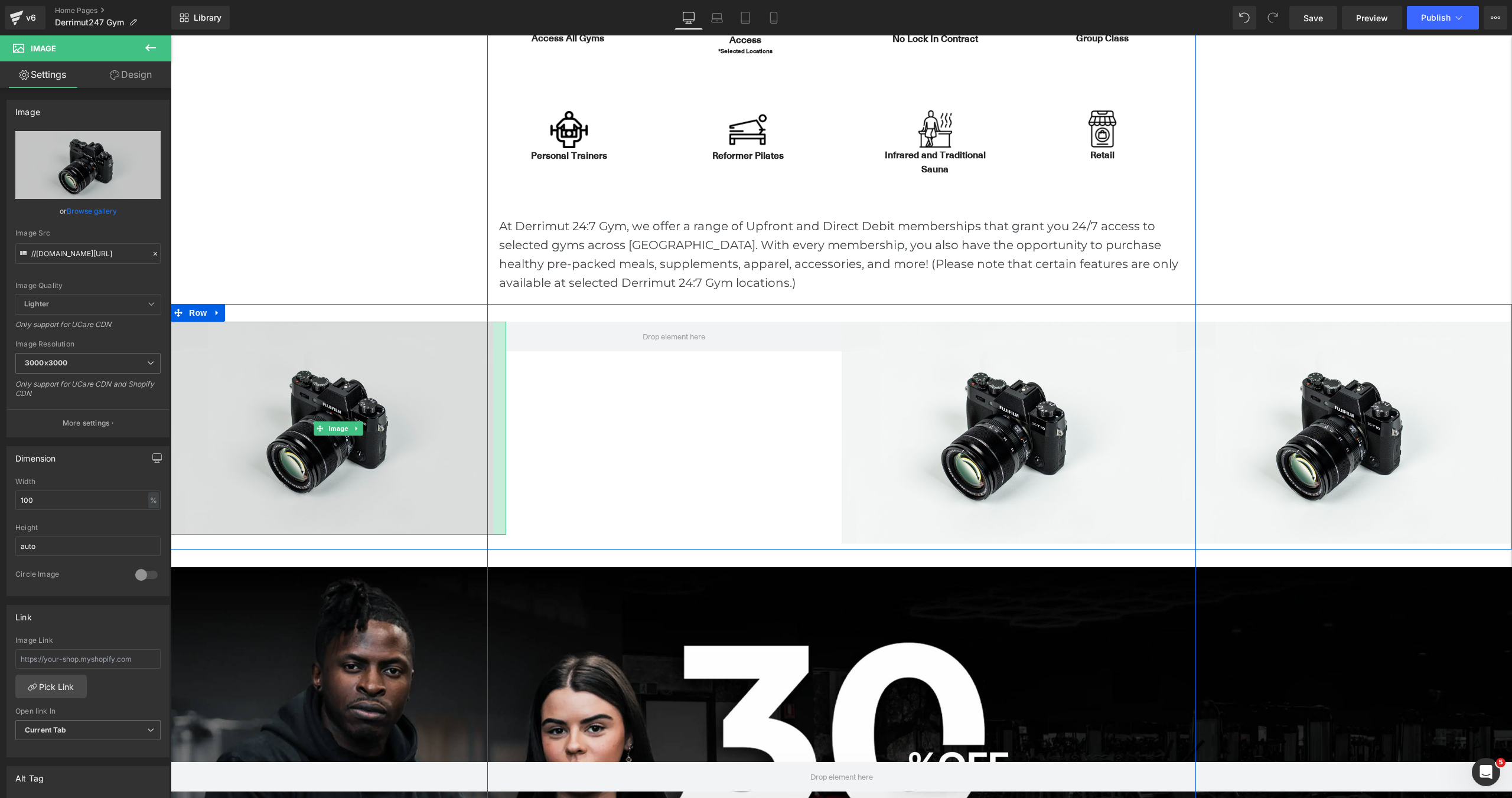
drag, startPoint x: 505, startPoint y: 428, endPoint x: 492, endPoint y: 427, distance: 13.0
click at [492, 427] on div "Image" at bounding box center [338, 428] width 335 height 214
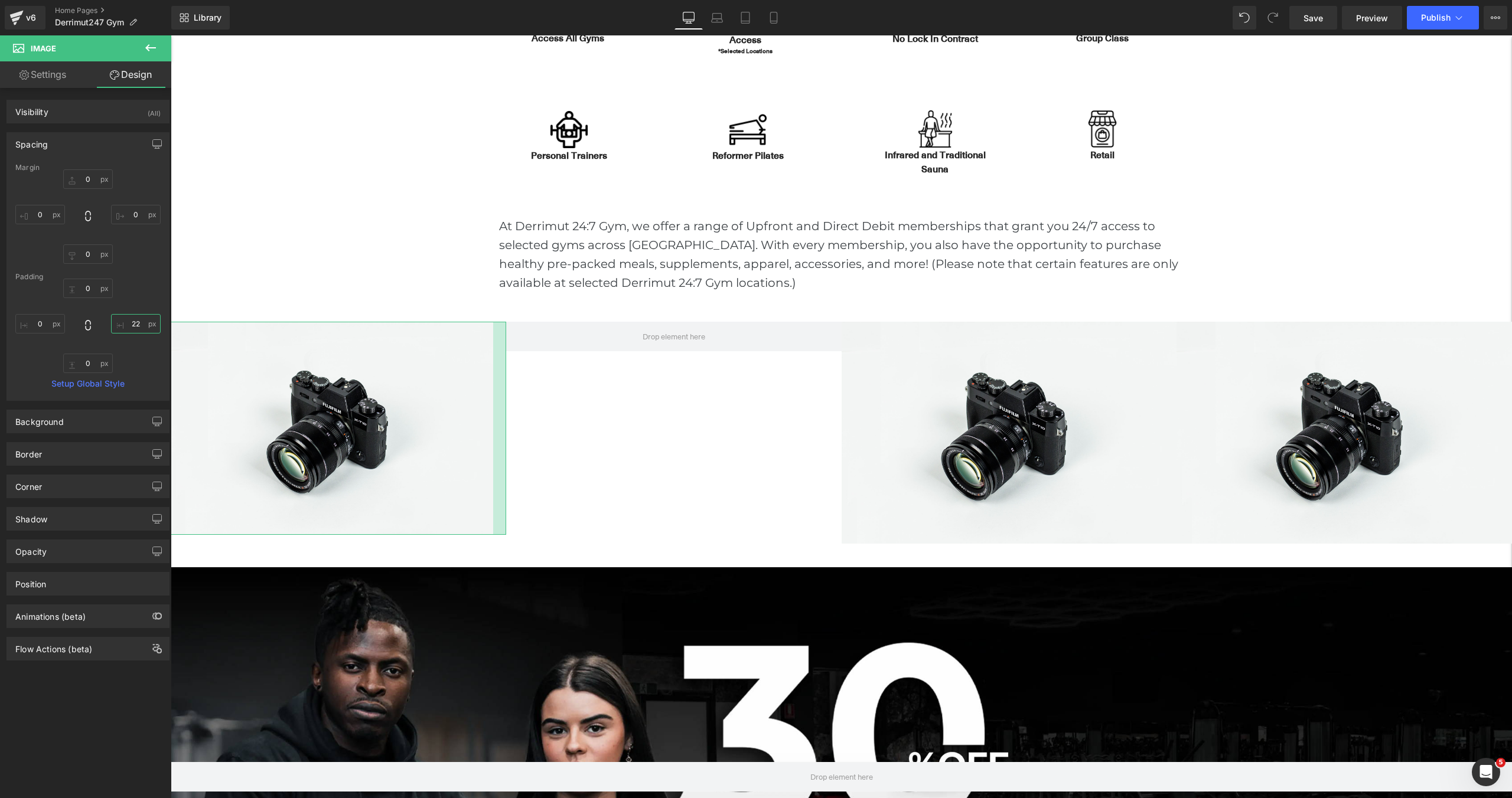
click at [139, 322] on input "22" at bounding box center [136, 323] width 50 height 19
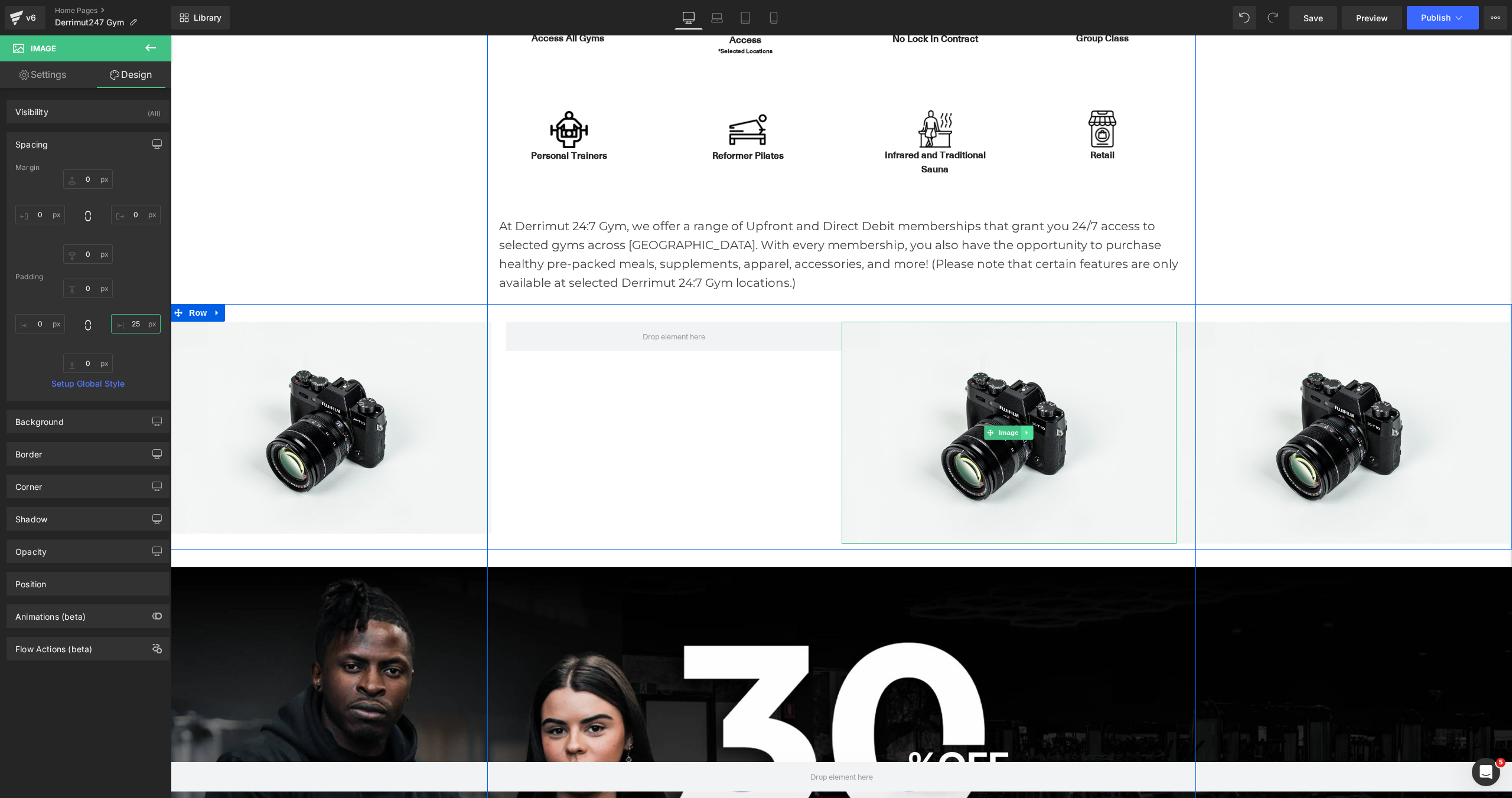
type input "25"
click at [1025, 434] on icon at bounding box center [1027, 432] width 6 height 7
click at [1030, 434] on link at bounding box center [1034, 432] width 12 height 14
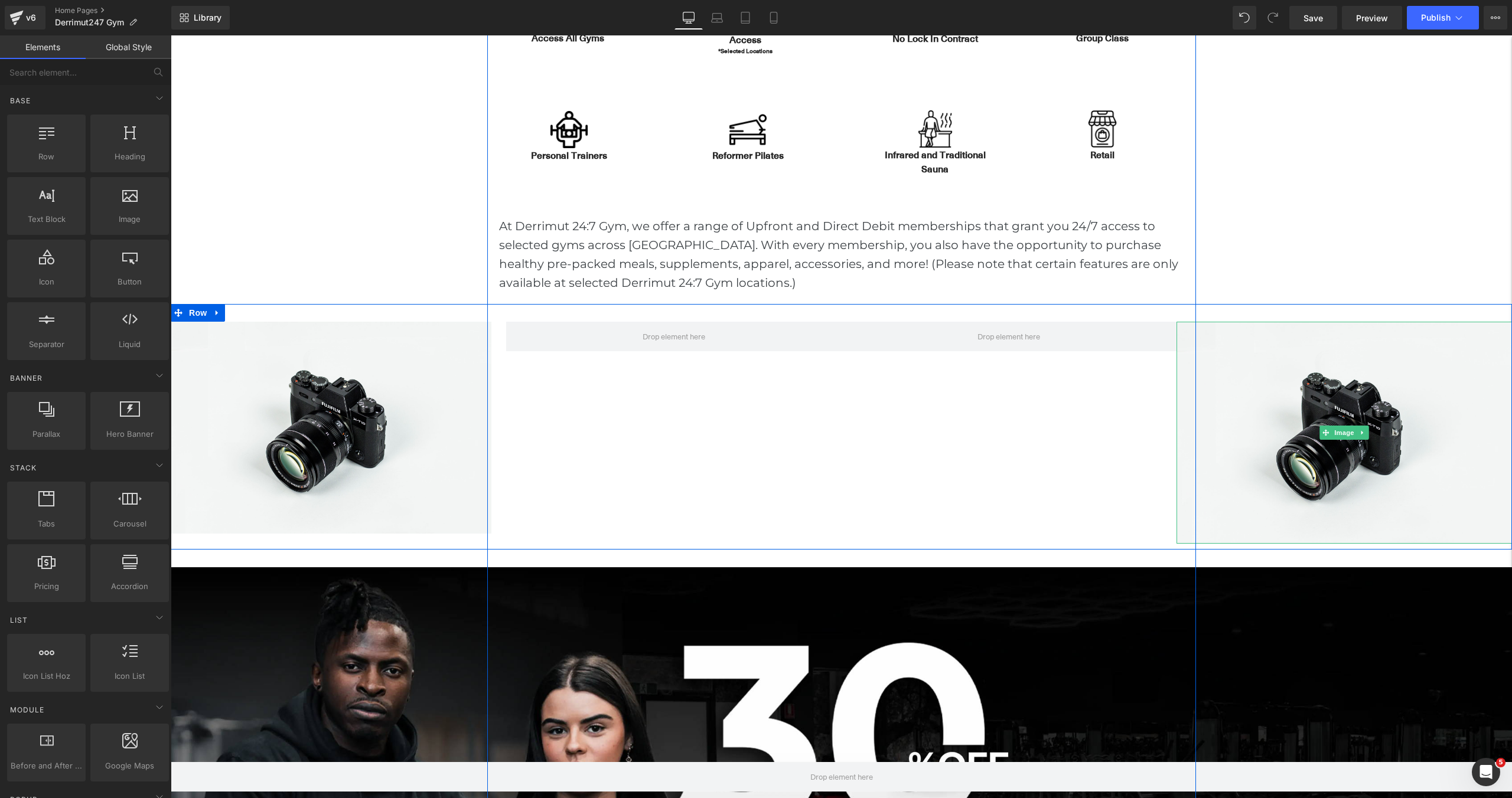
click at [1367, 434] on link at bounding box center [1363, 432] width 12 height 14
click at [1367, 433] on icon at bounding box center [1369, 432] width 6 height 6
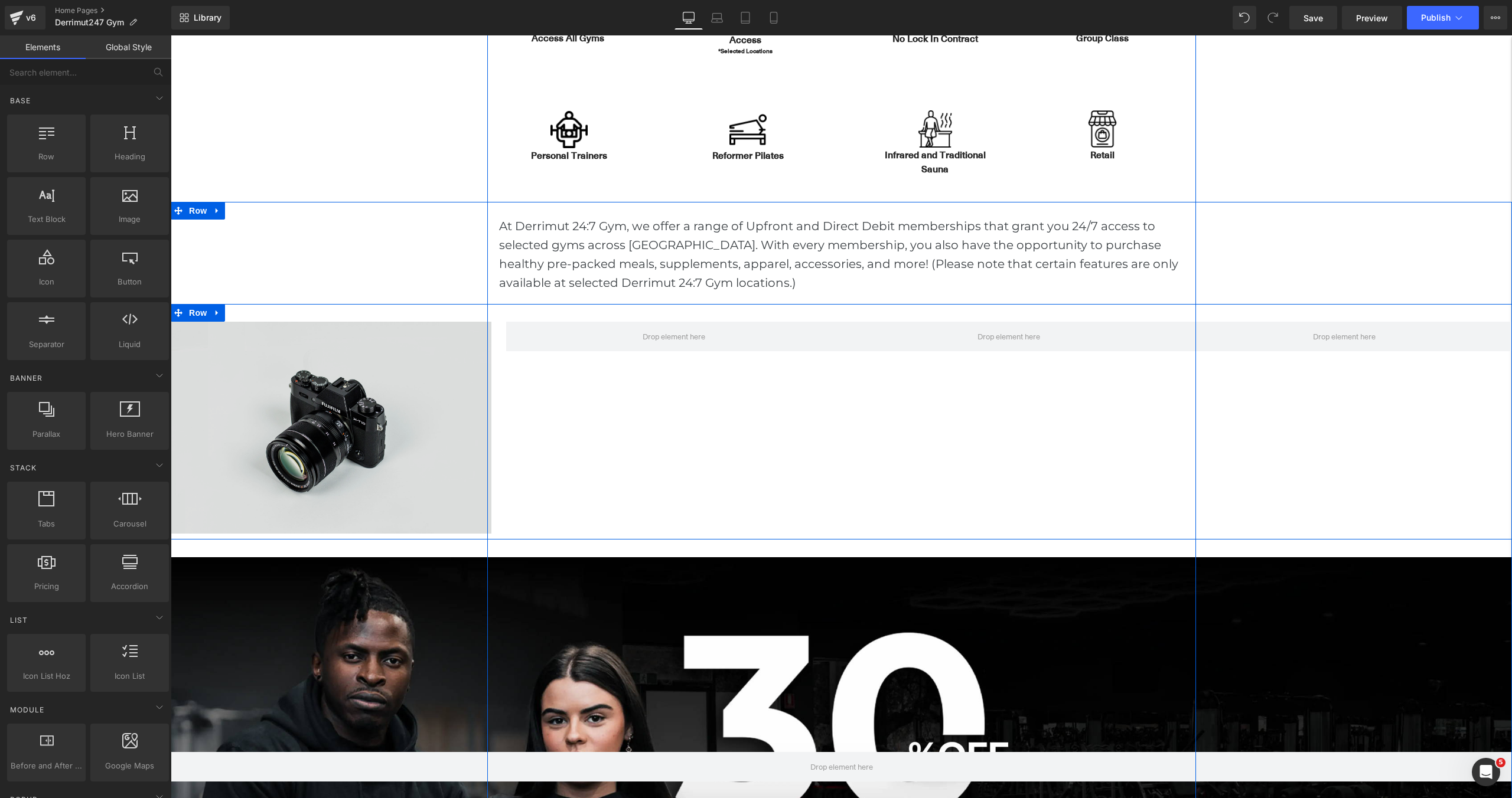
scroll to position [6, 6]
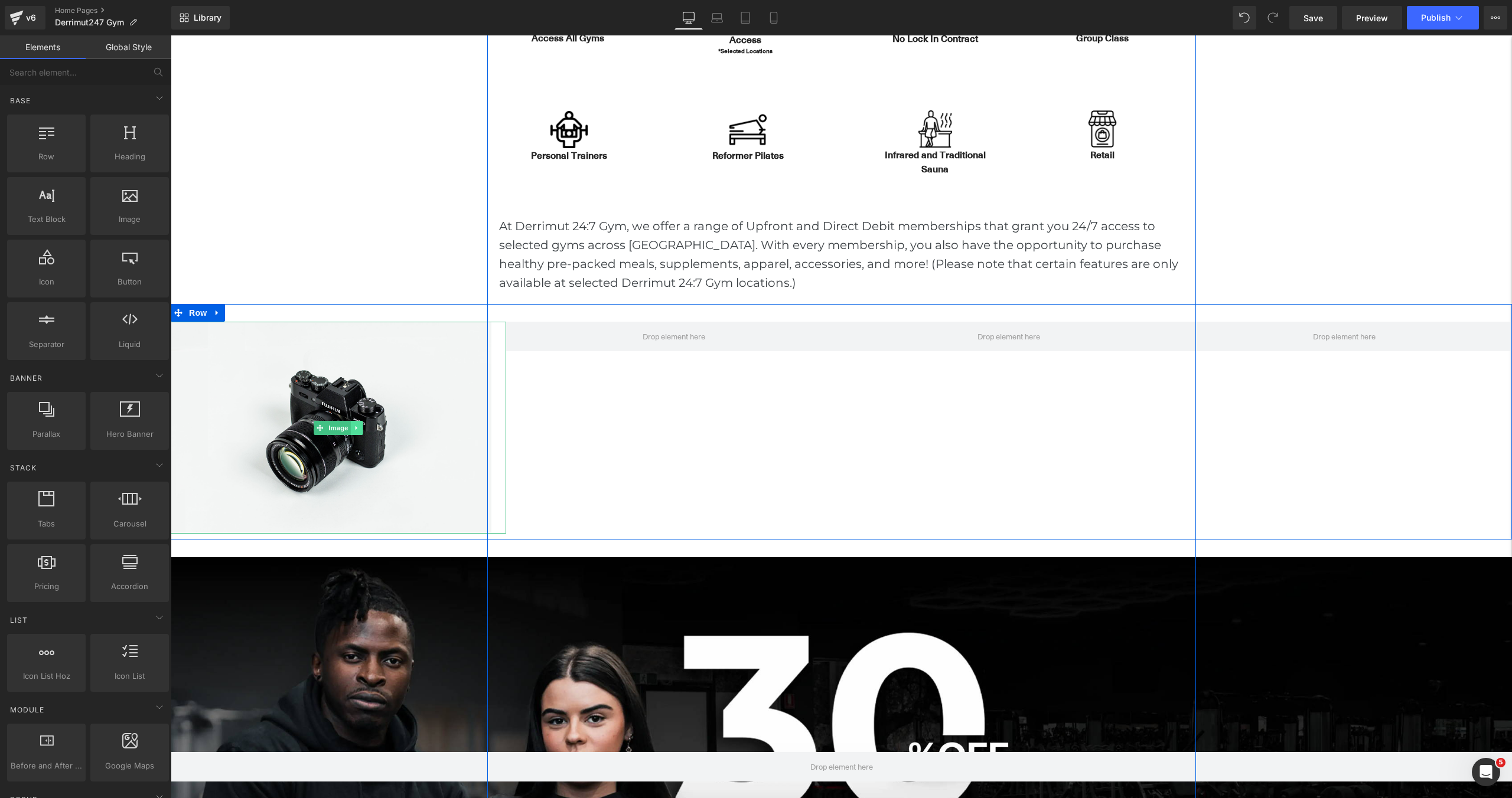
click at [355, 431] on icon at bounding box center [356, 428] width 6 height 7
click at [347, 429] on icon at bounding box center [350, 428] width 6 height 7
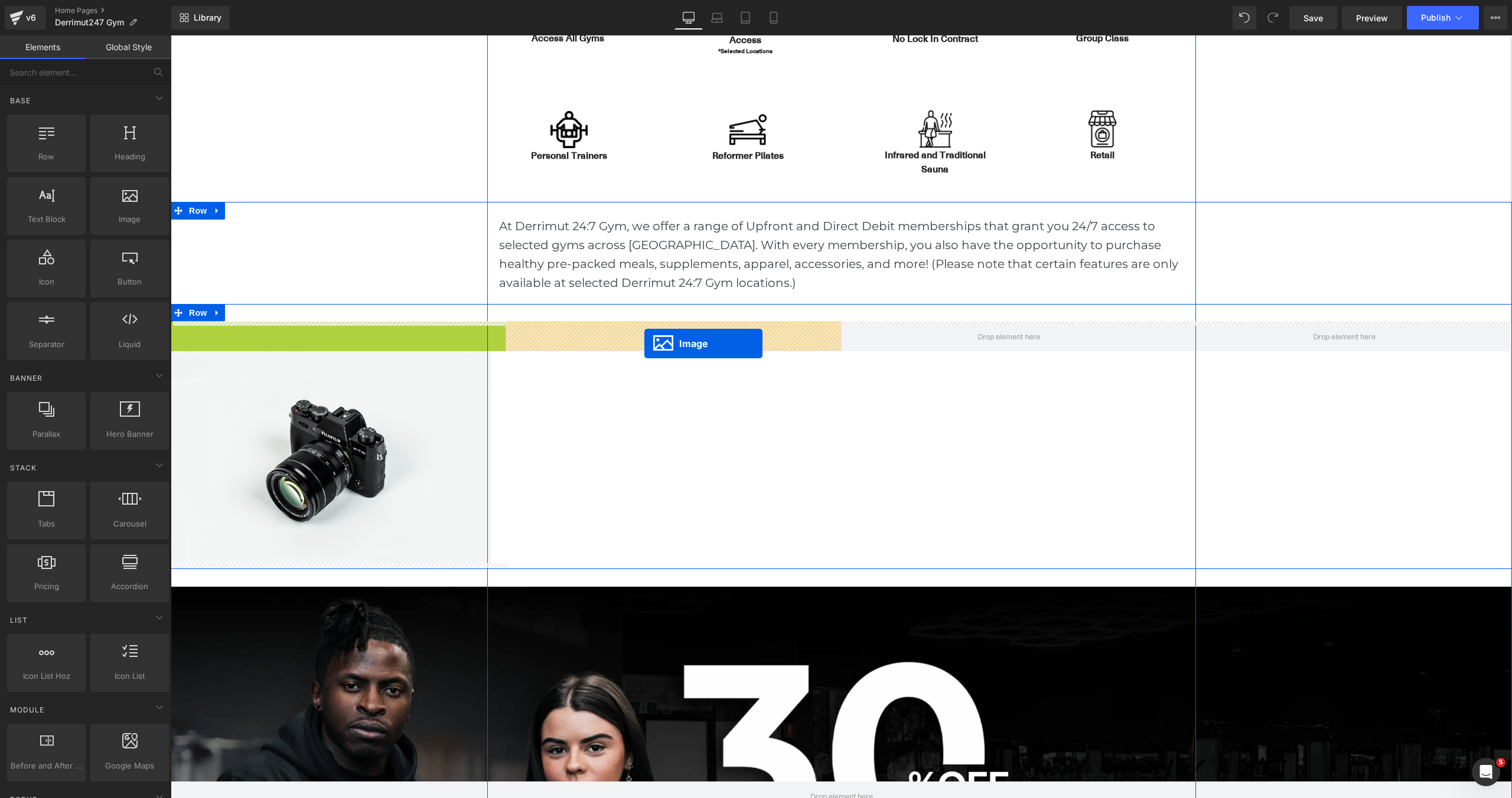
drag, startPoint x: 298, startPoint y: 428, endPoint x: 644, endPoint y: 344, distance: 356.1
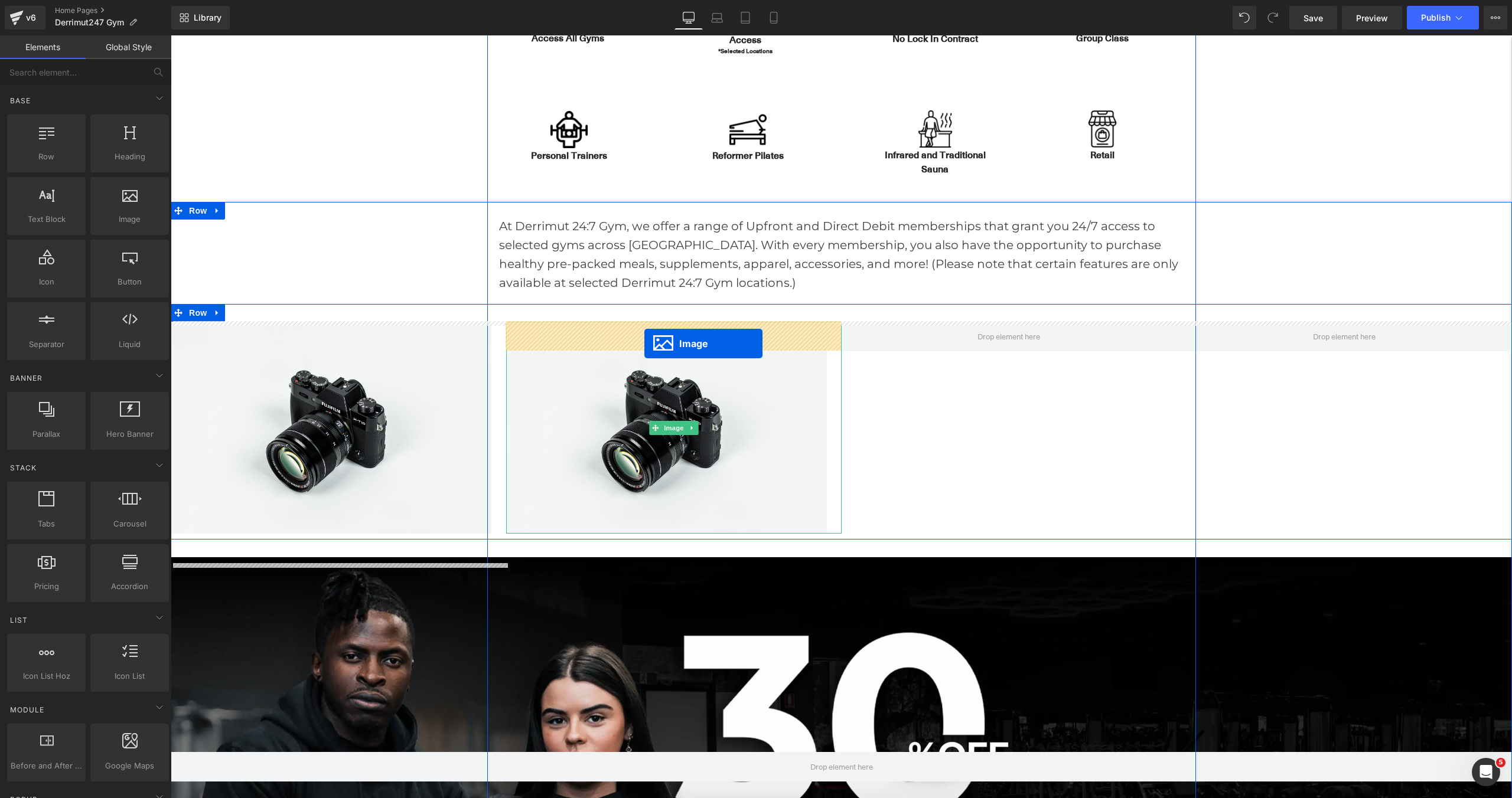
scroll to position [3988, 1342]
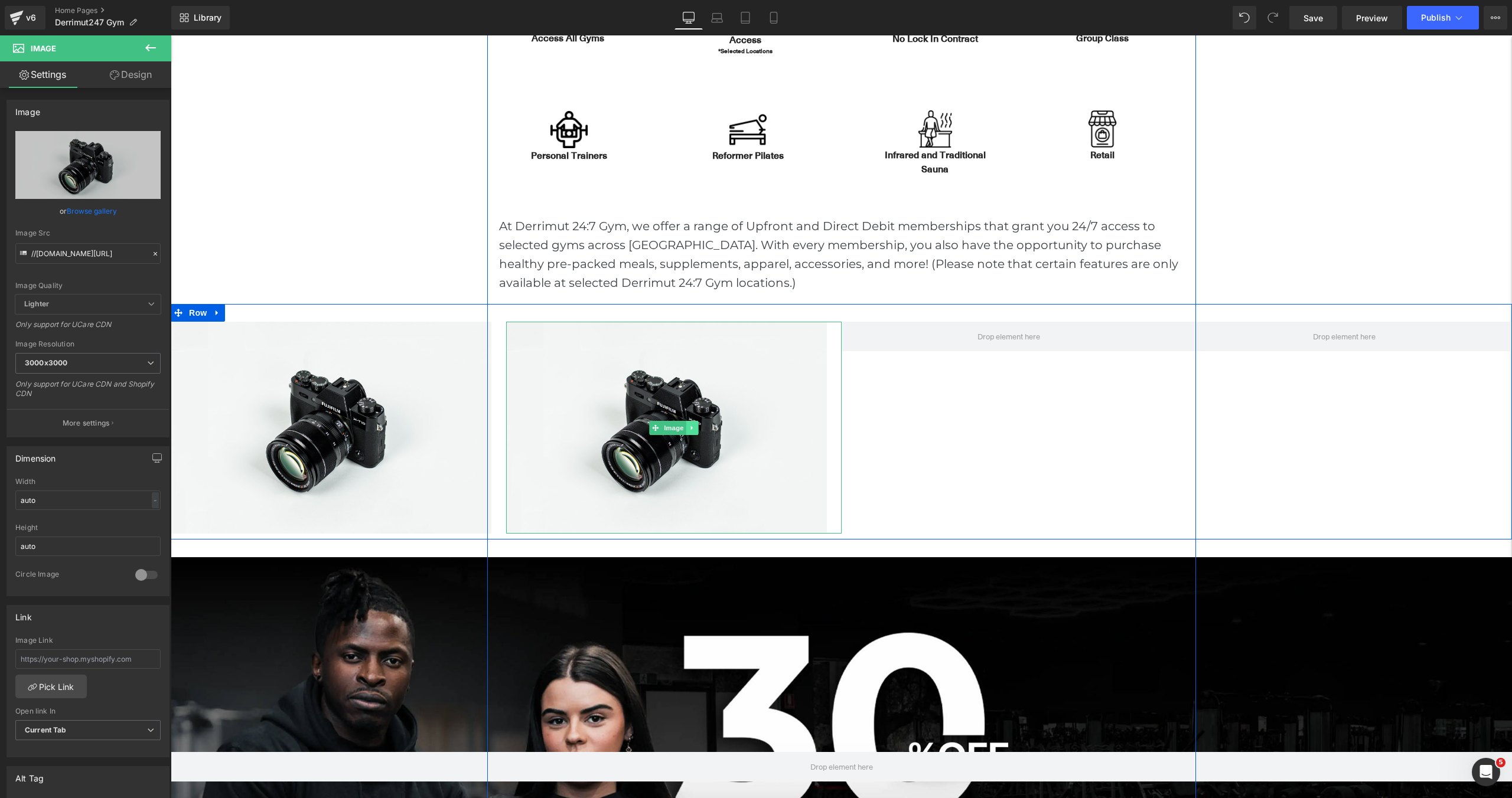
click at [691, 424] on icon at bounding box center [692, 428] width 6 height 7
click at [688, 429] on icon at bounding box center [686, 428] width 6 height 7
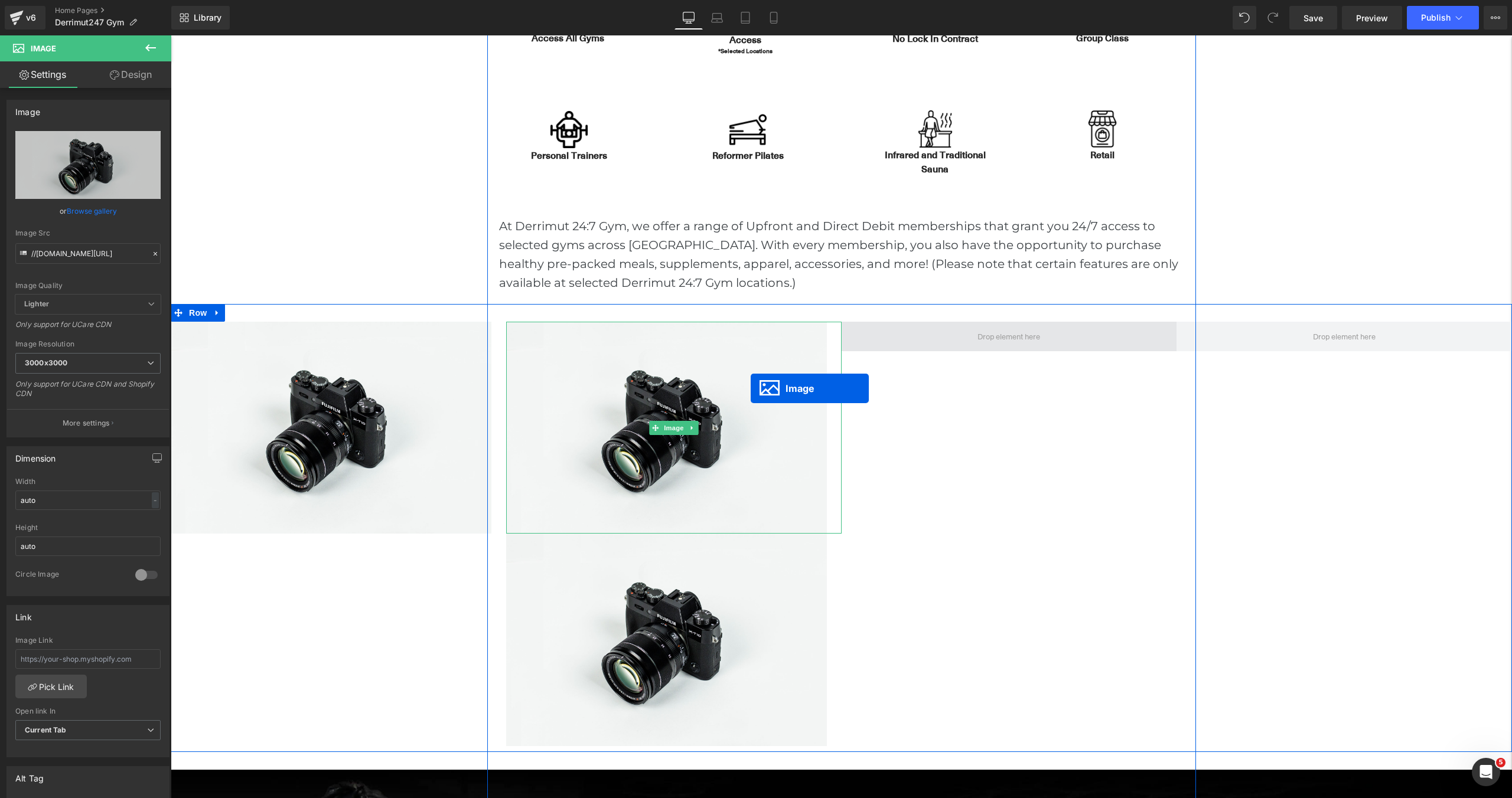
scroll to position [6, 6]
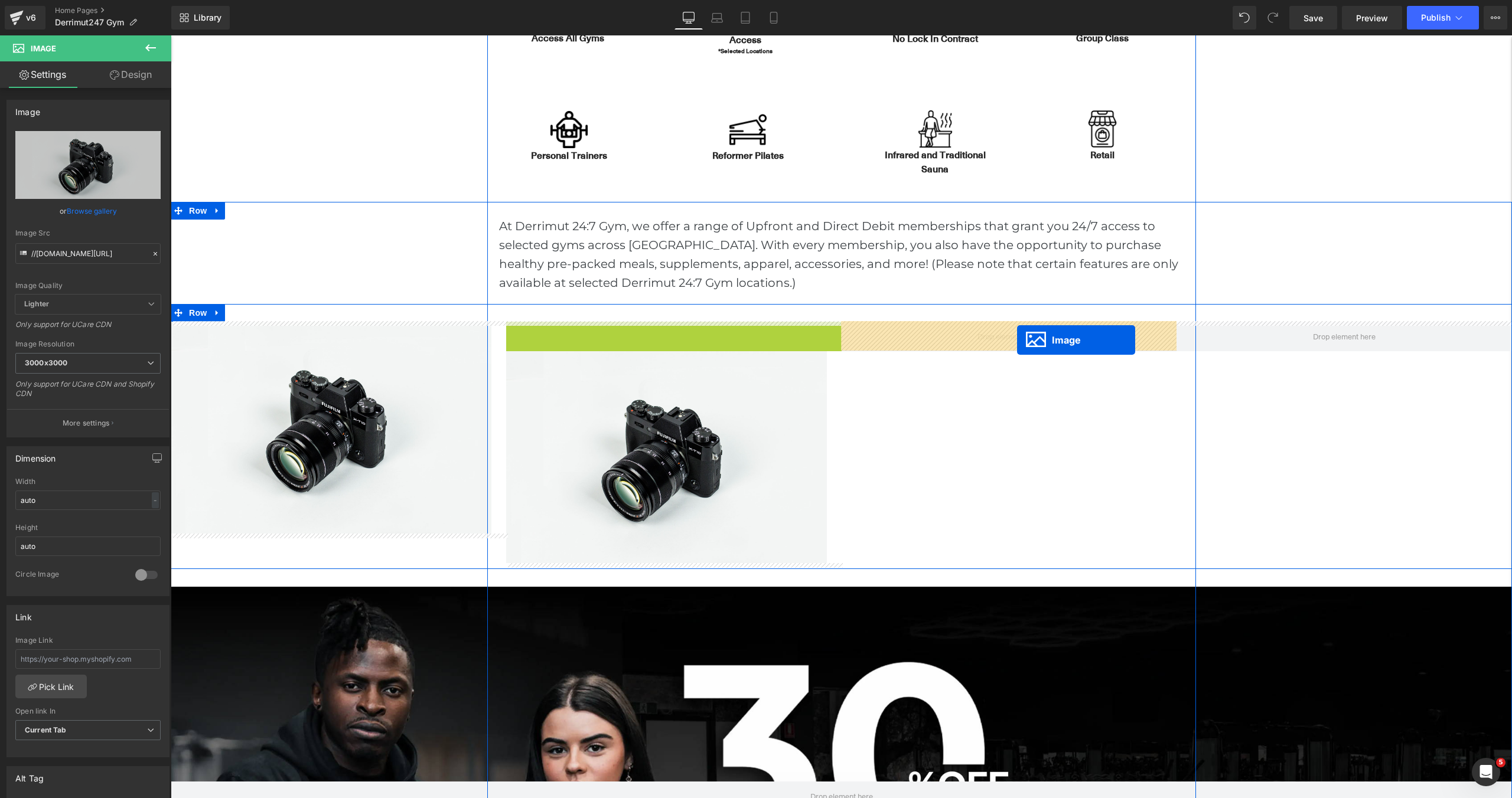
drag, startPoint x: 633, startPoint y: 428, endPoint x: 1017, endPoint y: 340, distance: 394.0
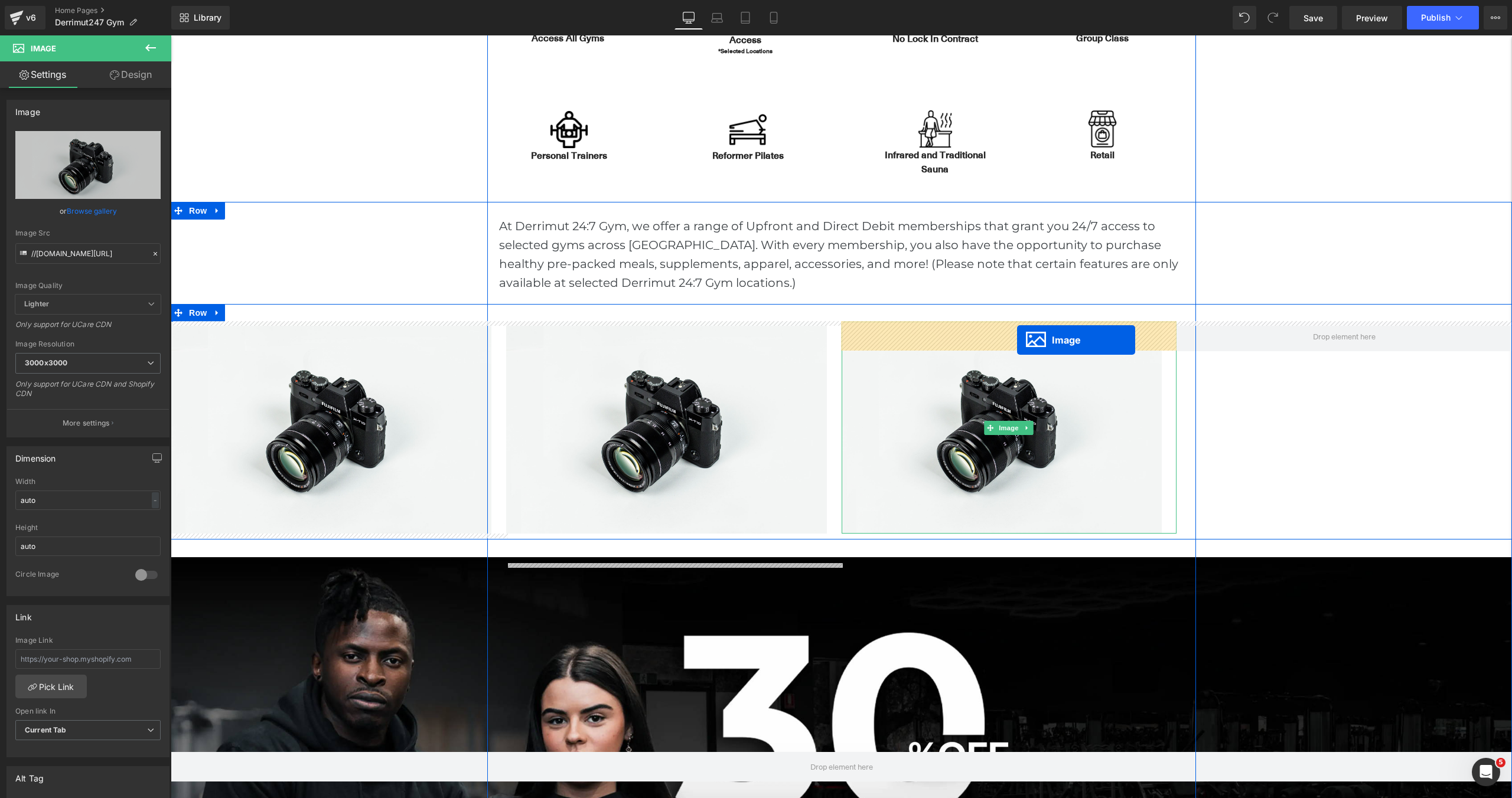
scroll to position [3988, 1342]
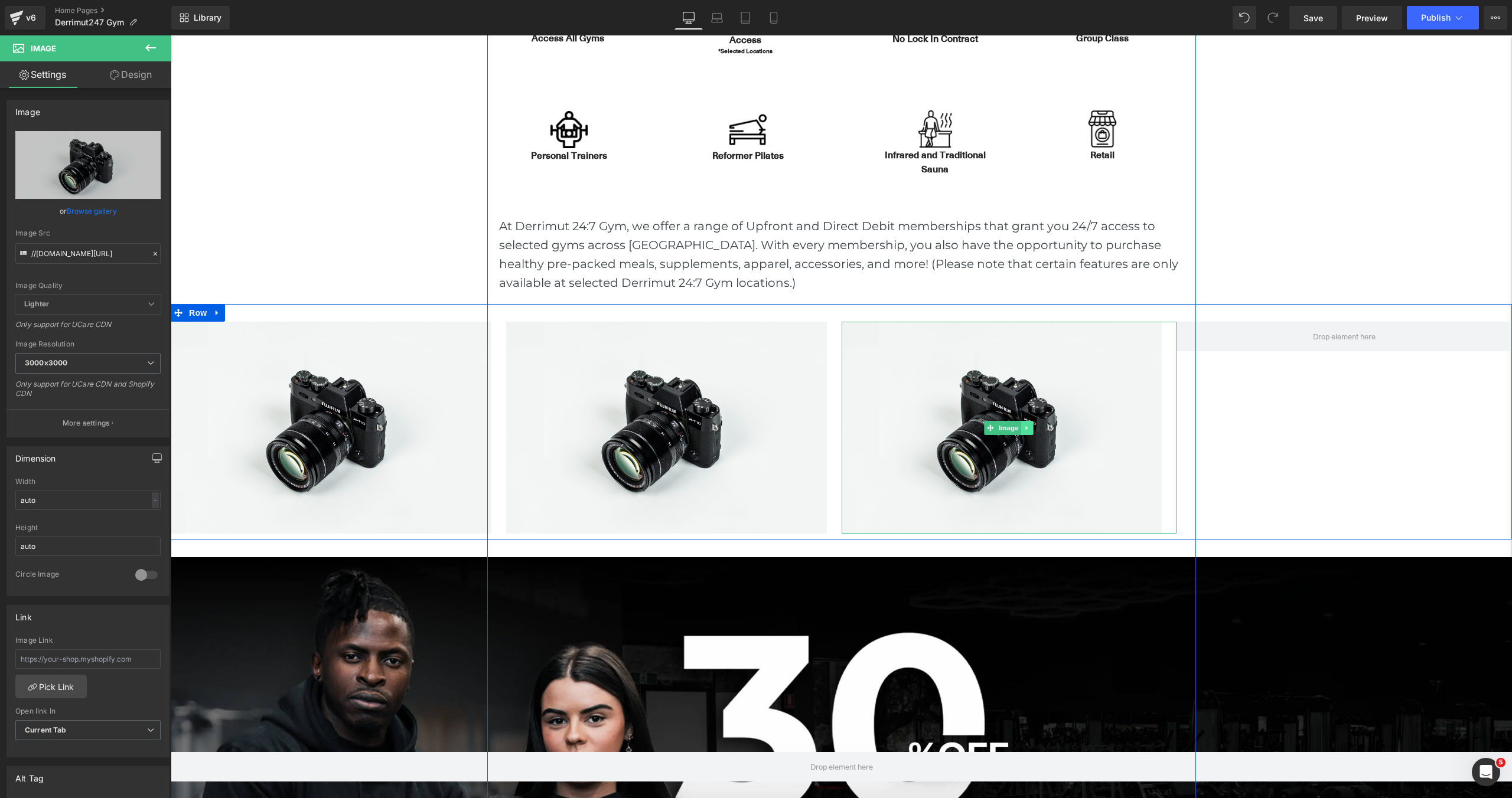
click at [1030, 430] on icon at bounding box center [1027, 428] width 6 height 7
click at [1022, 427] on icon at bounding box center [1022, 428] width 6 height 6
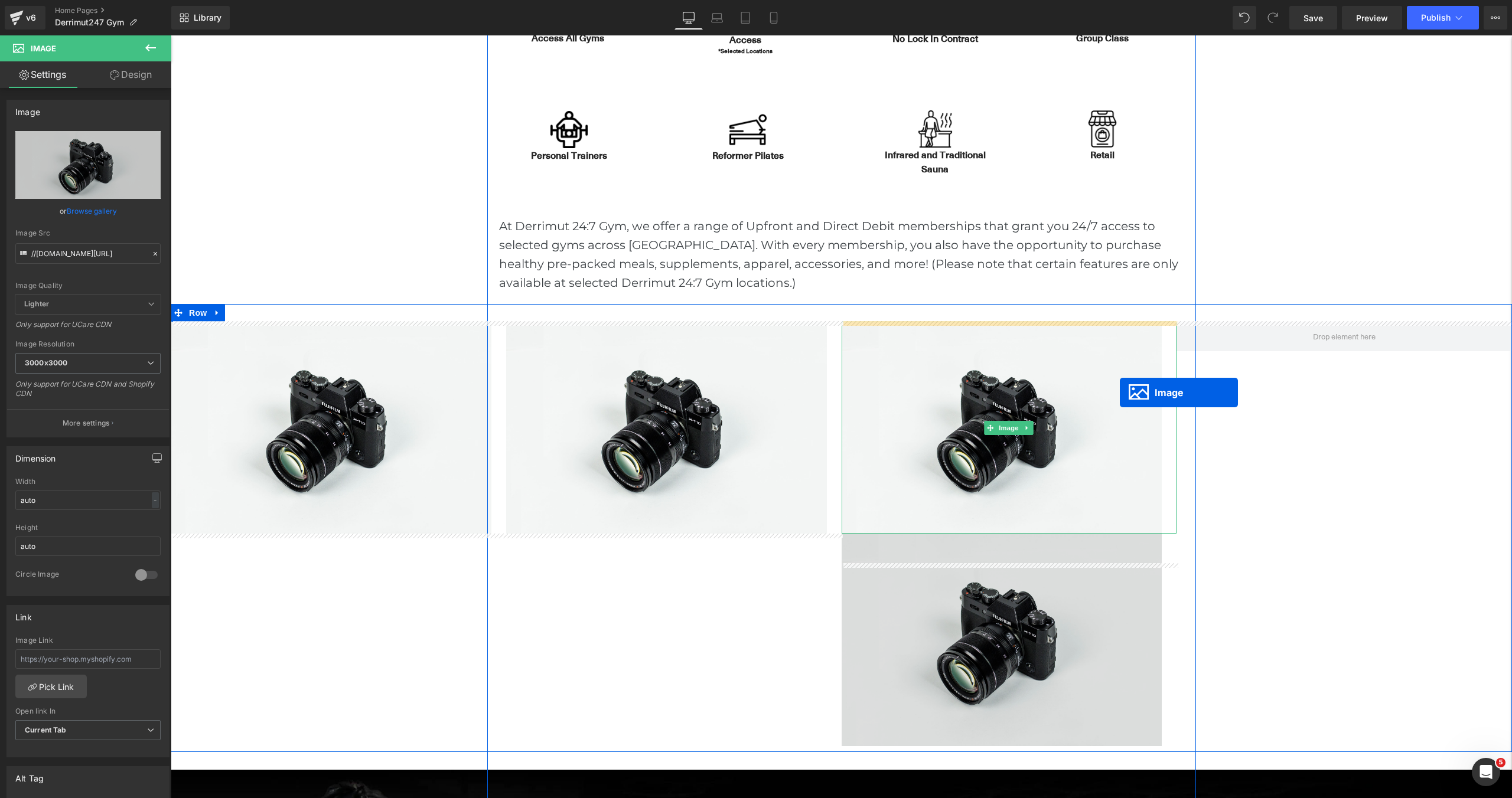
scroll to position [6, 6]
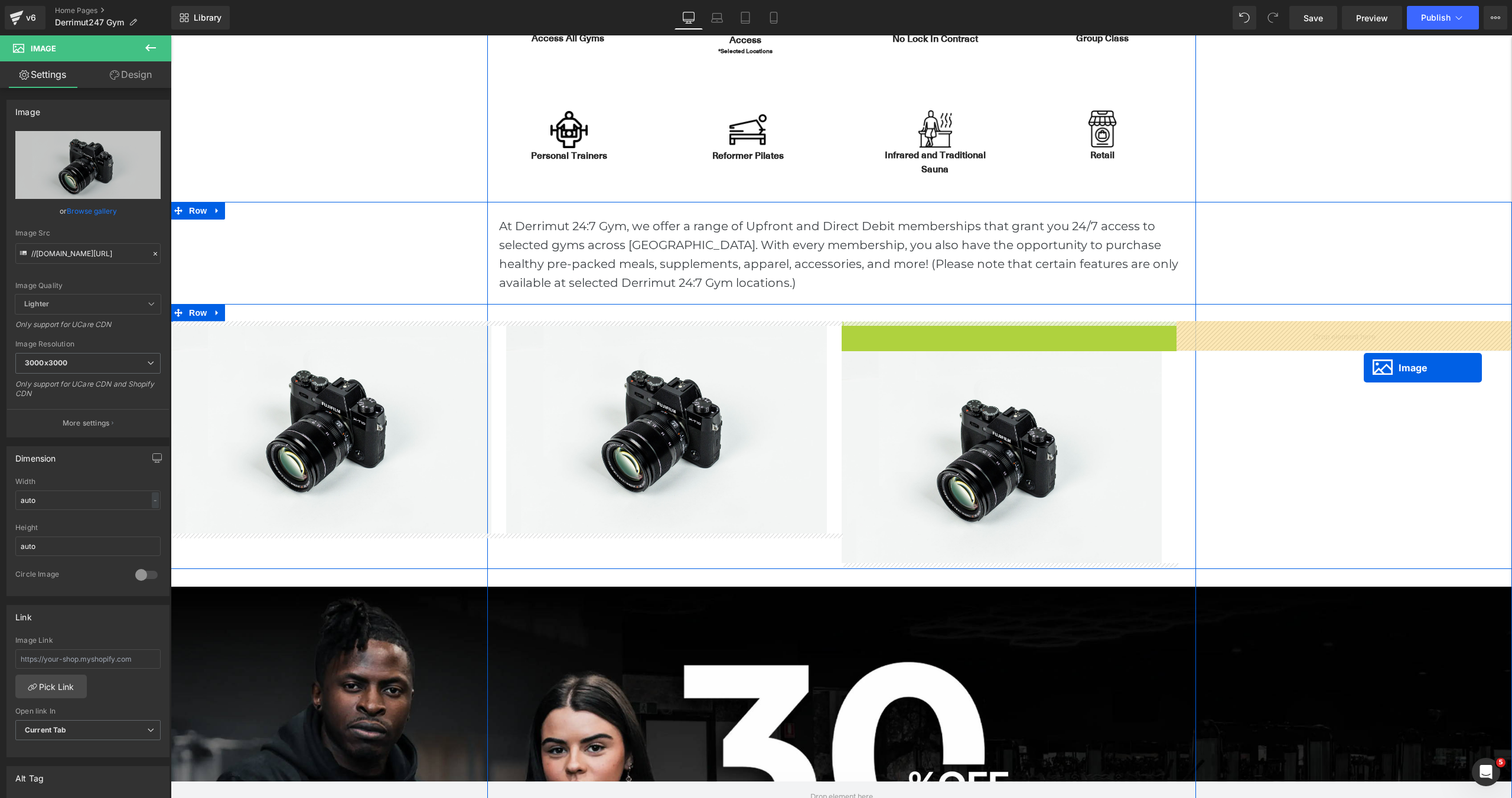
drag, startPoint x: 972, startPoint y: 427, endPoint x: 1364, endPoint y: 368, distance: 396.4
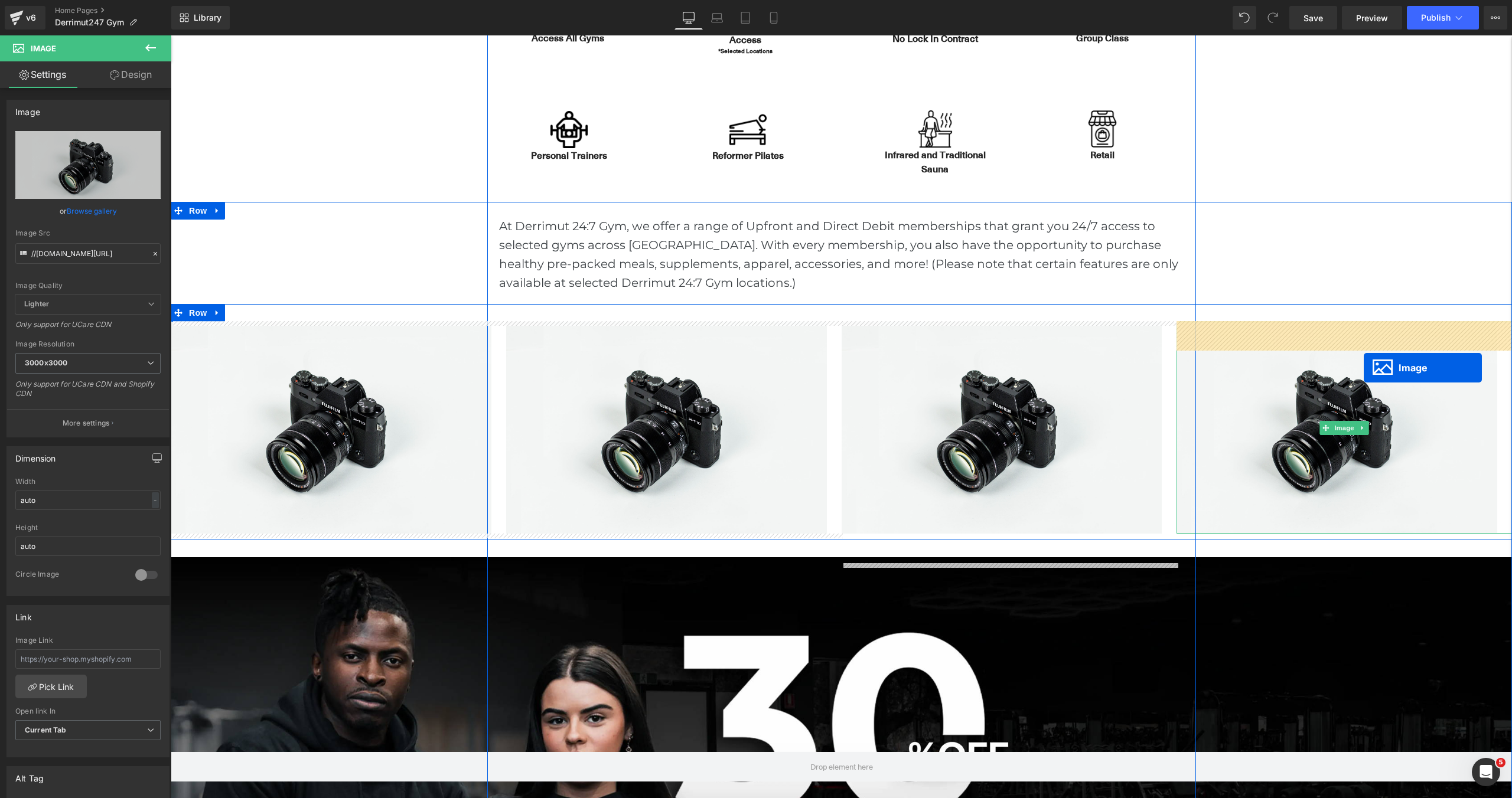
scroll to position [3988, 1342]
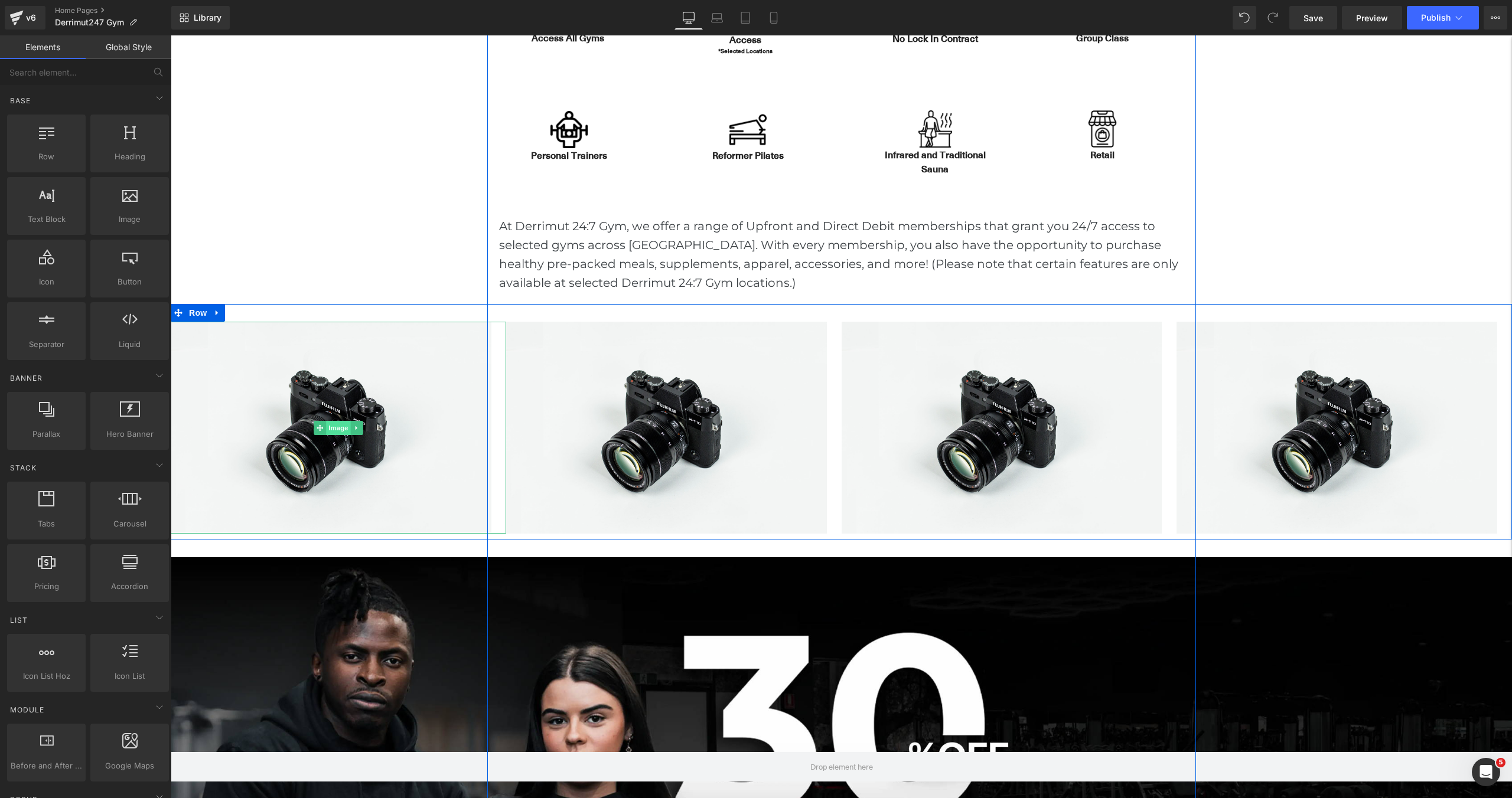
click at [341, 431] on span "Image" at bounding box center [338, 428] width 25 height 14
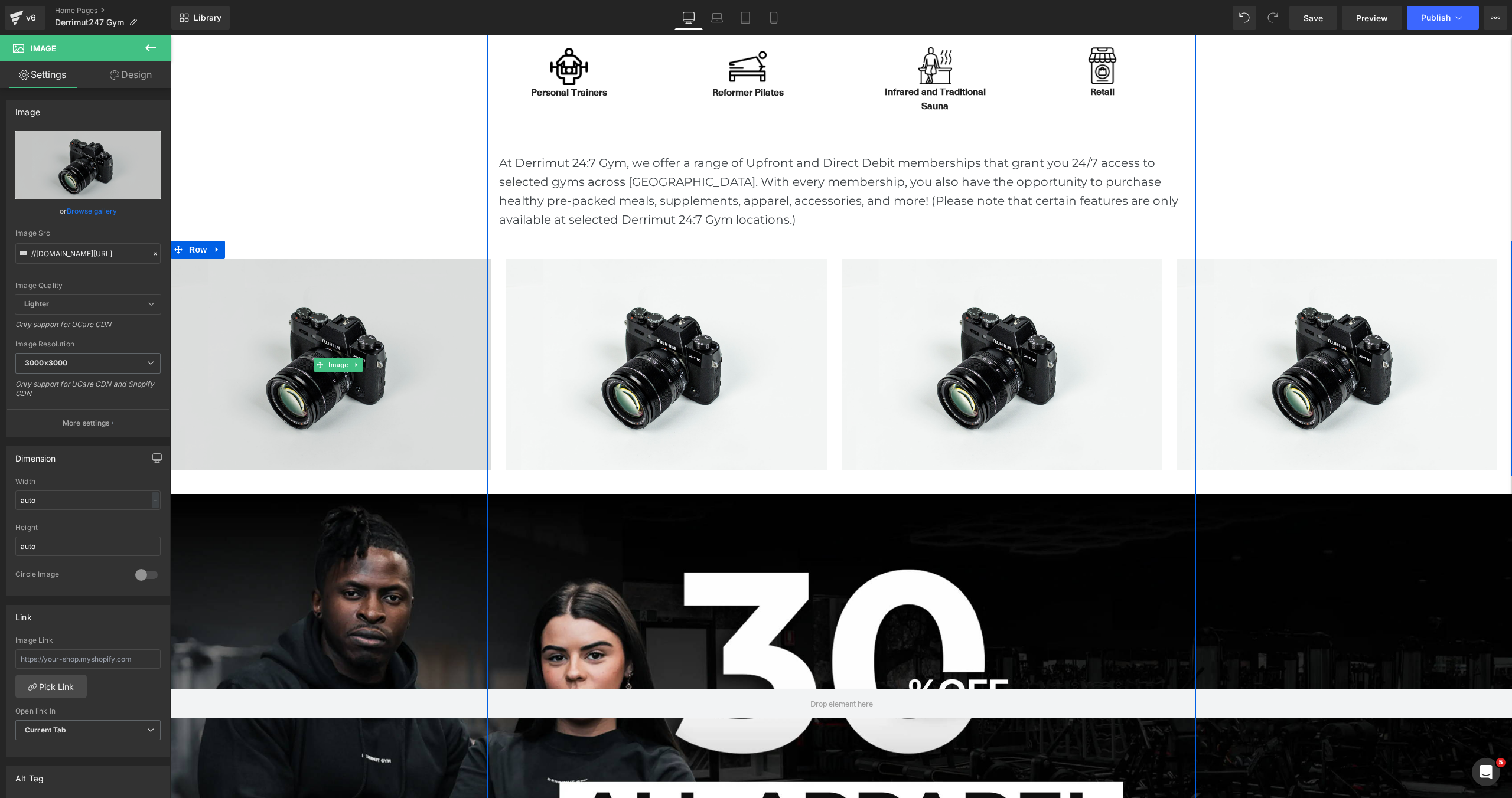
scroll to position [927, 0]
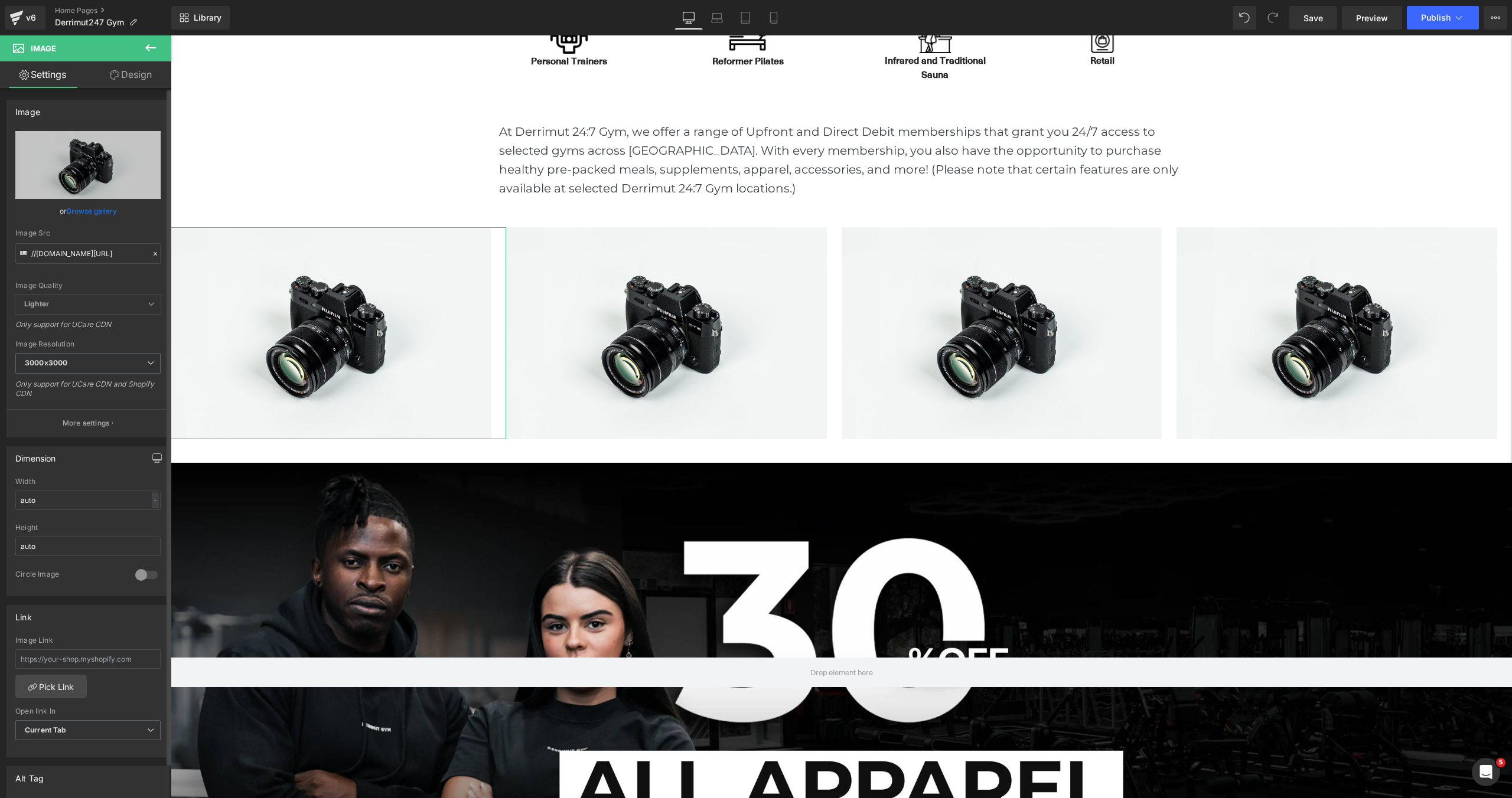
click at [95, 211] on link "Browse gallery" at bounding box center [92, 211] width 50 height 20
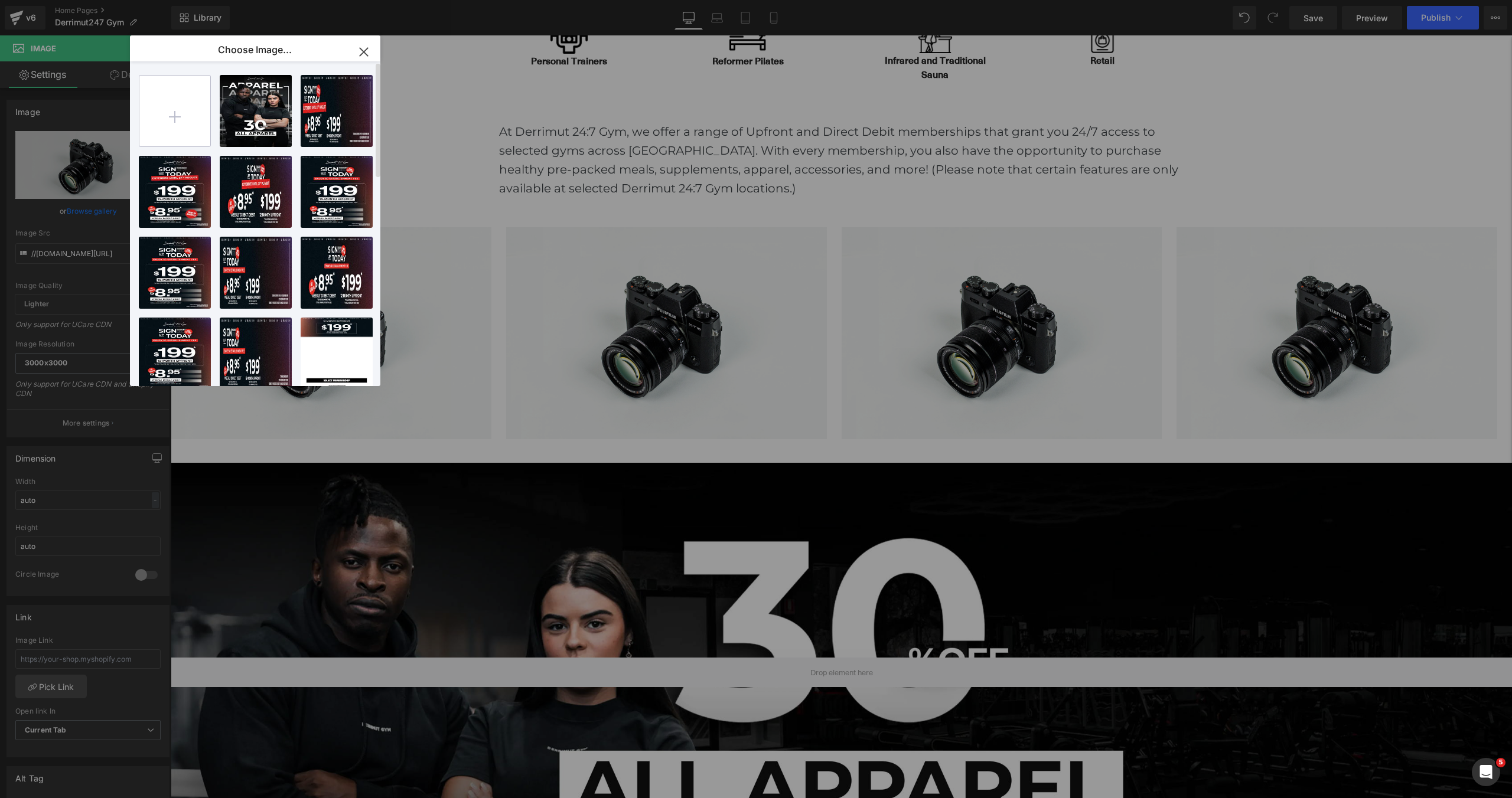
click at [175, 114] on input "file" at bounding box center [175, 111] width 71 height 71
